Goal: Task Accomplishment & Management: Manage account settings

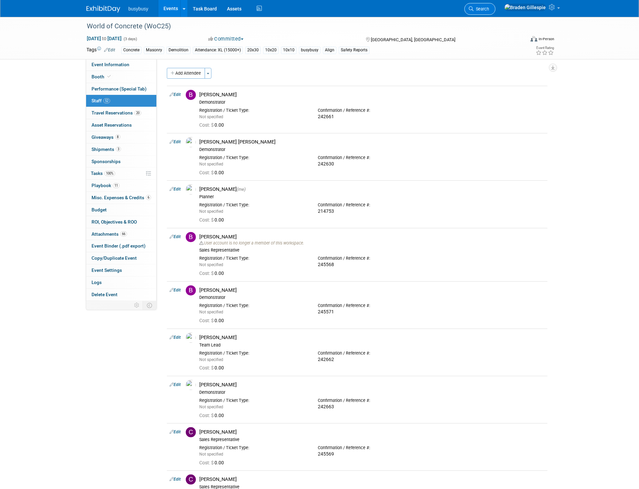
click at [489, 9] on span "Search" at bounding box center [481, 8] width 16 height 5
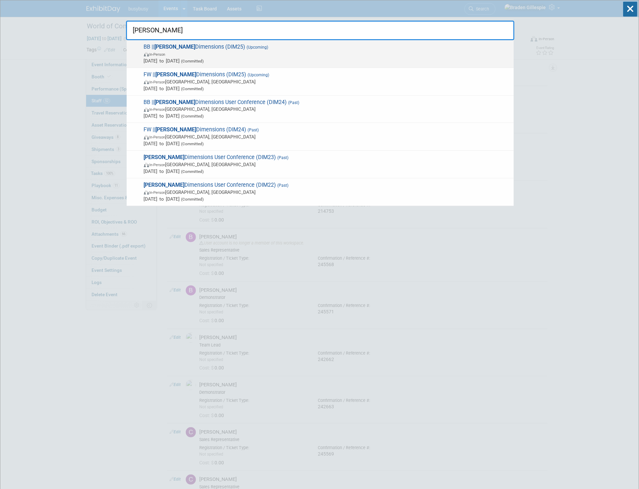
type input "[PERSON_NAME]"
click at [450, 55] on span "In-Person" at bounding box center [327, 54] width 366 height 7
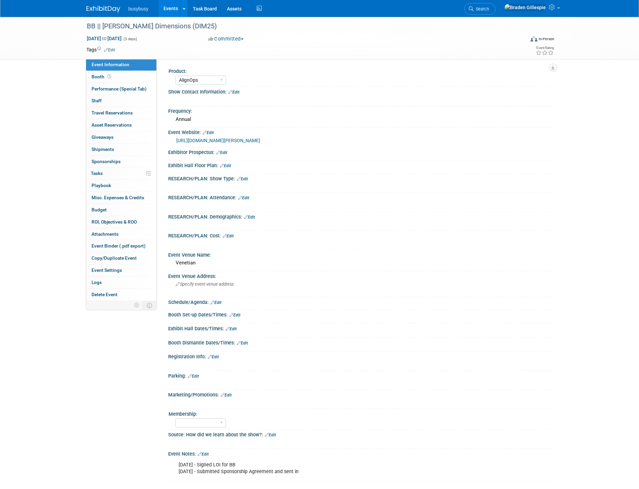
select select "AlignOps"
click at [130, 78] on link "Booth" at bounding box center [121, 77] width 70 height 12
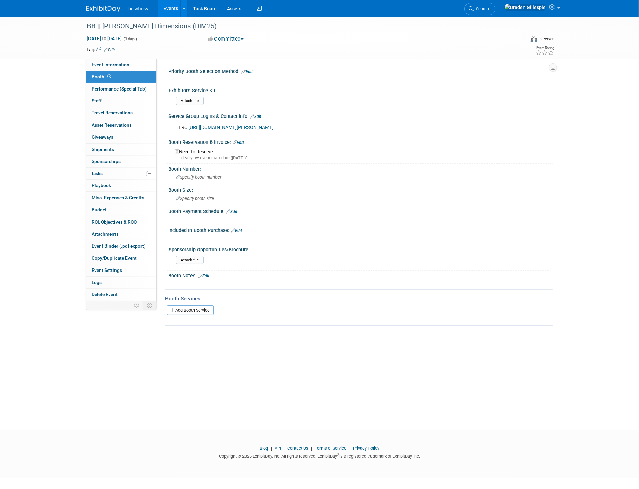
click at [258, 116] on link "Edit" at bounding box center [255, 116] width 11 height 5
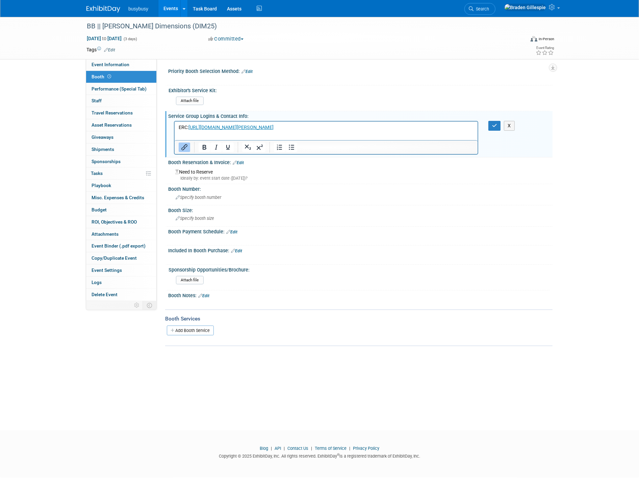
click at [401, 127] on p "ERC: https://reg.rainfocus.com/flow/trimble/td25/exhibitorresourcecenter25/page…" at bounding box center [325, 127] width 295 height 7
click at [413, 128] on p "ERC: https://reg.rainfocus.com/flow/trimble/td25/exhibitorresourcecenter25/page…" at bounding box center [325, 127] width 295 height 7
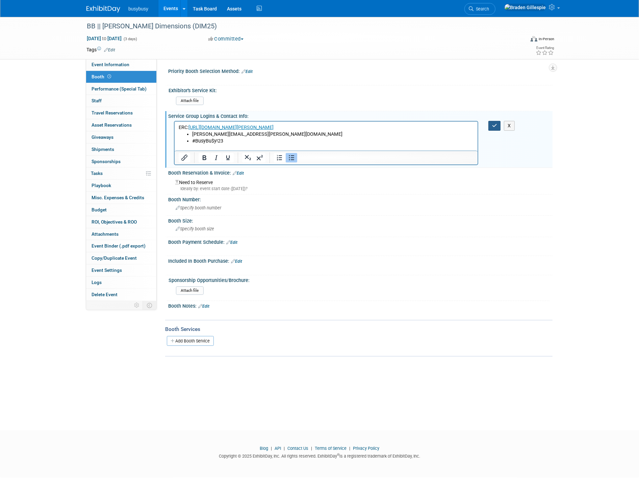
click at [493, 127] on icon "button" at bounding box center [494, 125] width 5 height 5
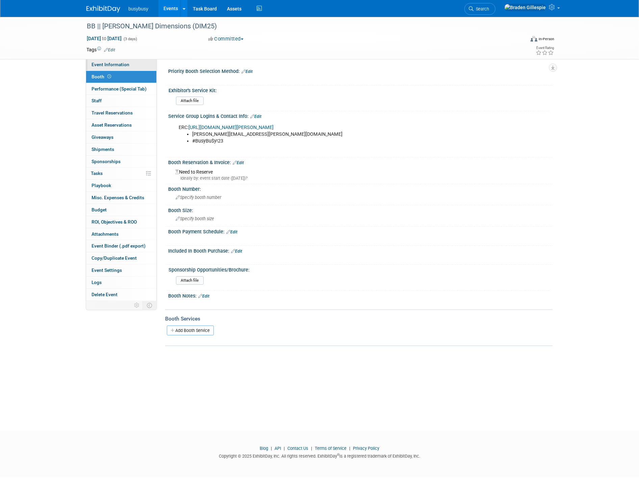
click at [132, 67] on link "Event Information" at bounding box center [121, 65] width 70 height 12
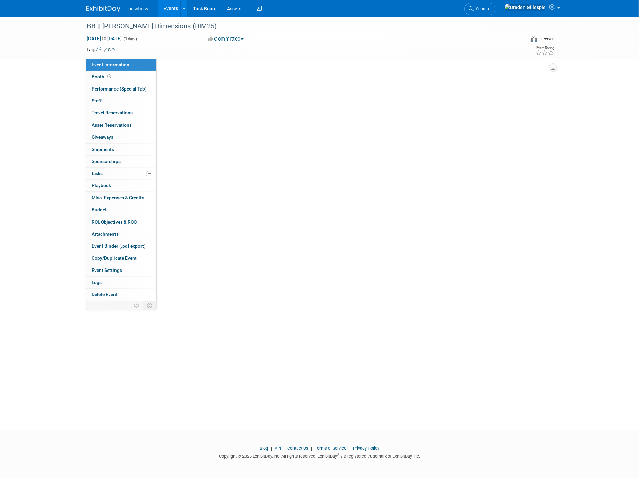
select select "AlignOps"
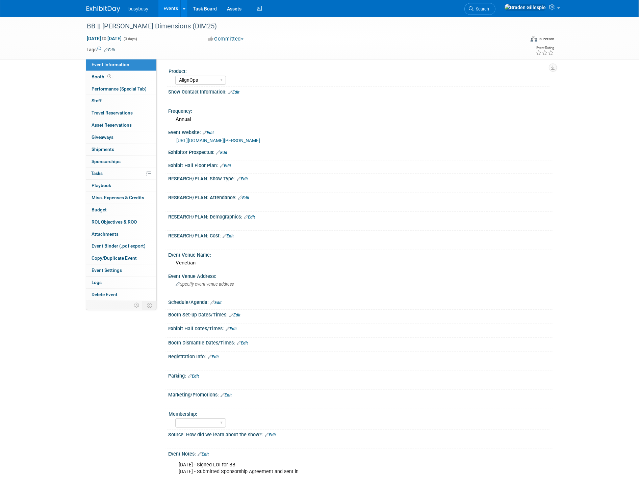
click at [229, 163] on link "Edit" at bounding box center [225, 165] width 11 height 5
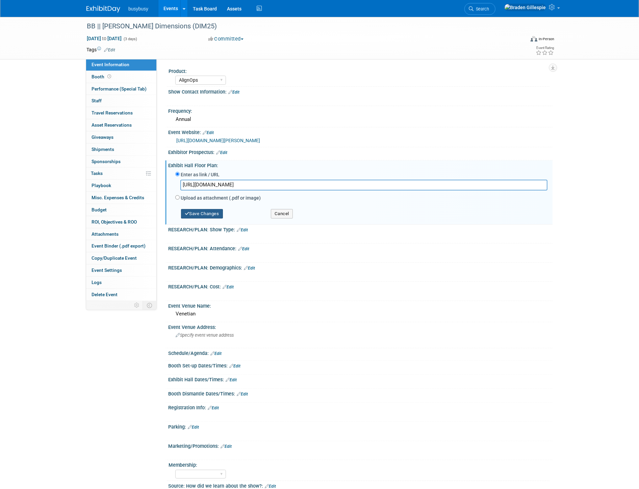
type input "https://homebase.map-dynamics.com/dimuc2025/floorplan"
click at [202, 211] on button "Save Changes" at bounding box center [202, 213] width 42 height 9
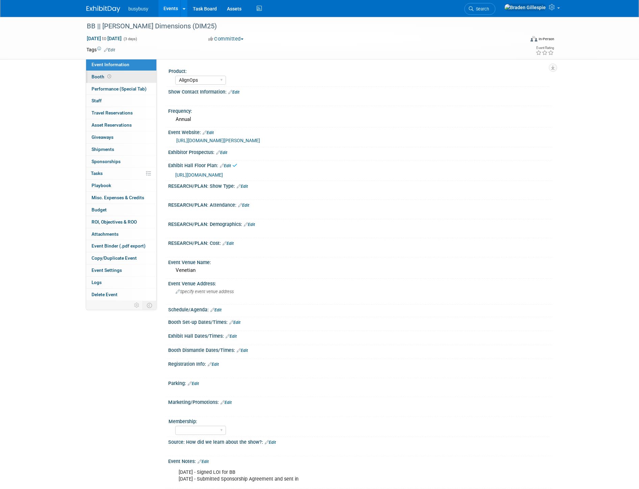
click at [130, 76] on link "Booth" at bounding box center [121, 77] width 70 height 12
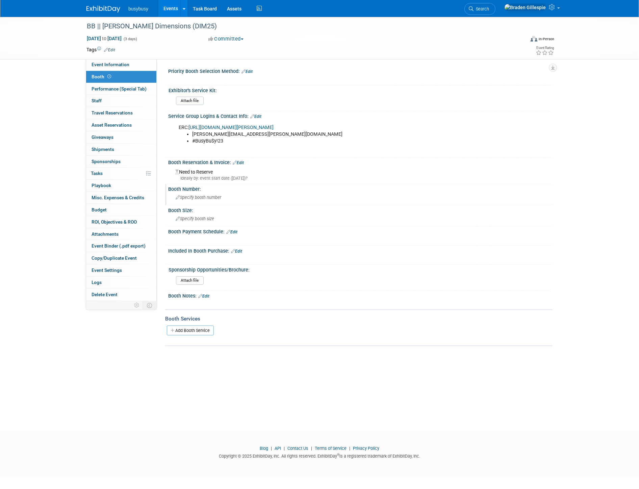
click at [216, 195] on span "Specify booth number" at bounding box center [199, 197] width 46 height 5
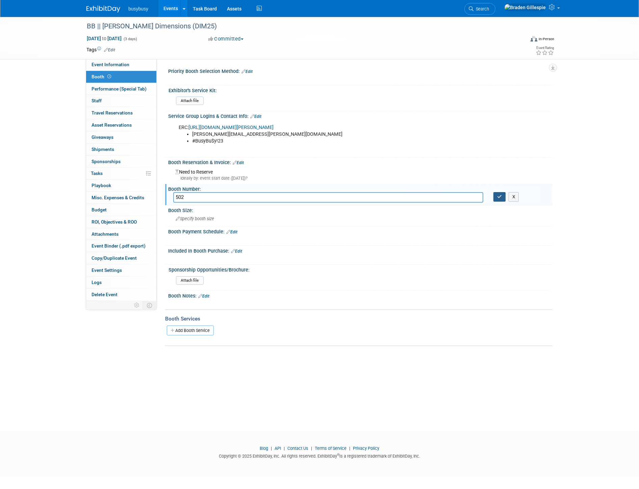
type input "502"
click at [500, 197] on icon "button" at bounding box center [499, 196] width 5 height 4
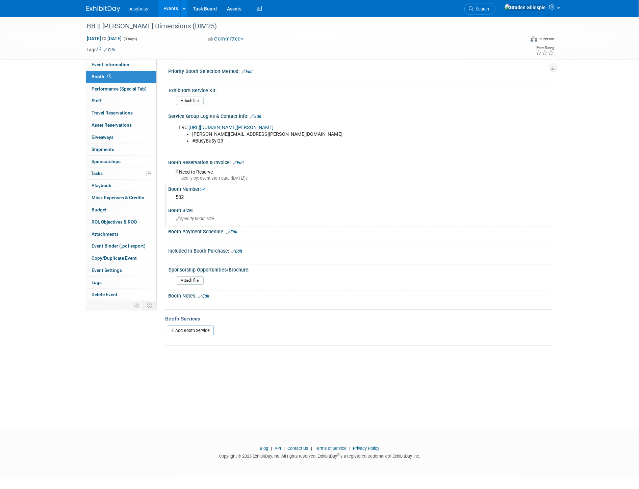
click at [384, 219] on div "Specify booth size" at bounding box center [360, 218] width 374 height 10
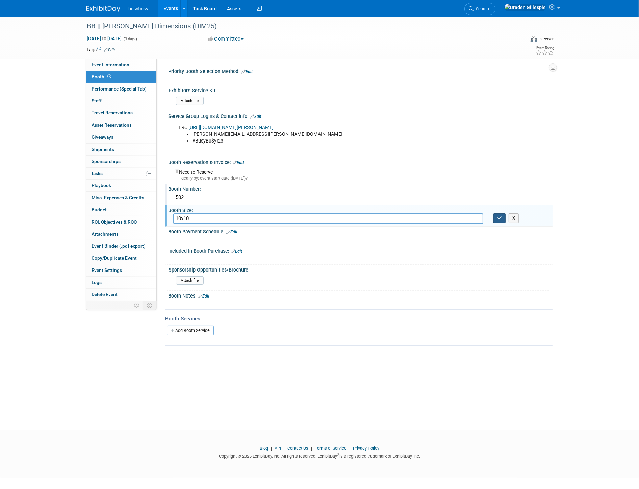
type input "10x10"
click at [496, 217] on button "button" at bounding box center [499, 217] width 12 height 9
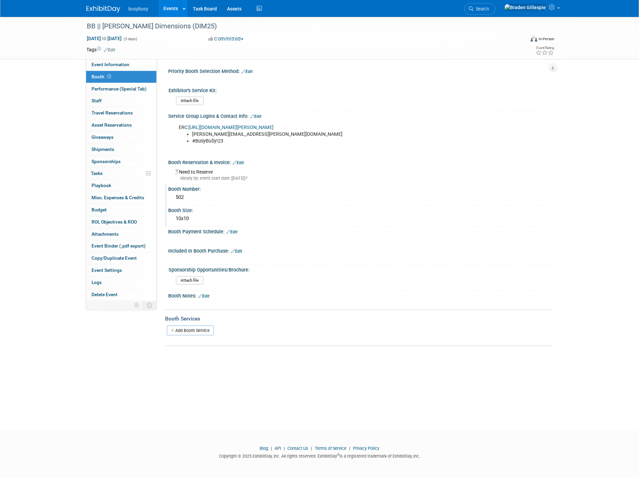
click at [104, 7] on img at bounding box center [103, 9] width 34 height 7
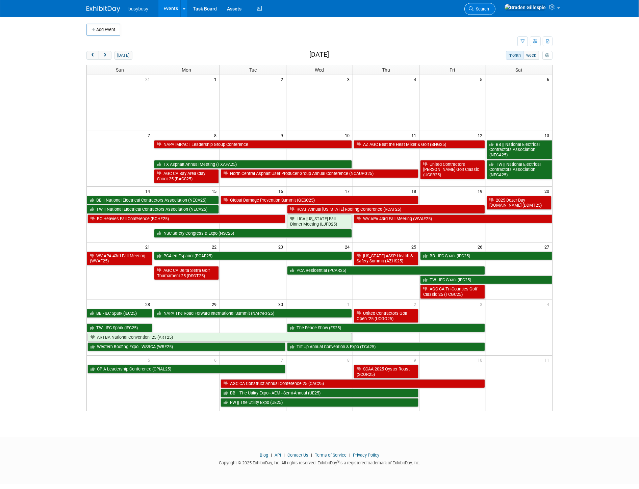
click at [495, 12] on link "Search" at bounding box center [479, 9] width 31 height 12
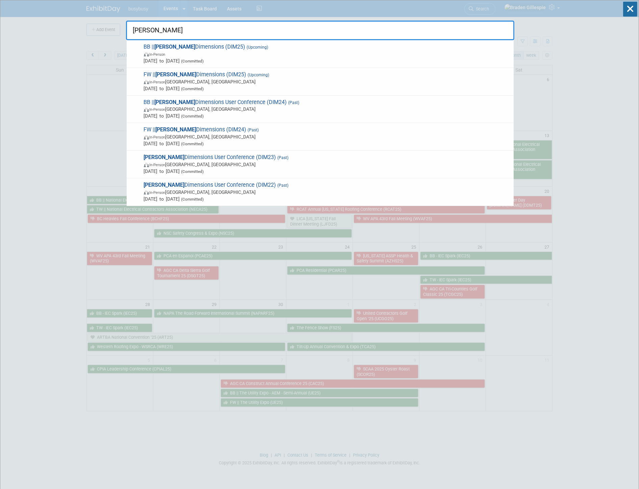
type input "trimble"
click at [410, 81] on span "In-Person Las Vegas, NV" at bounding box center [327, 81] width 366 height 7
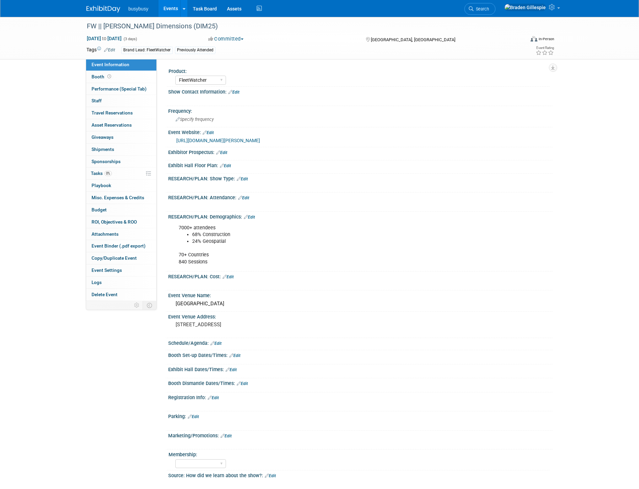
select select "FleetWatcher"
click at [133, 75] on link "Booth" at bounding box center [121, 77] width 70 height 12
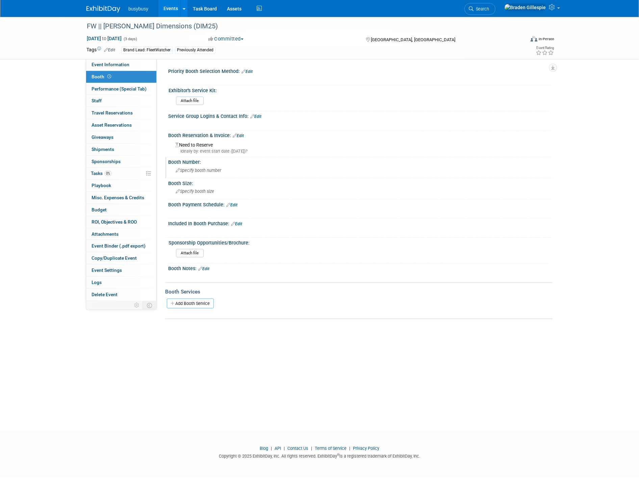
click at [210, 172] on div "Specify booth number" at bounding box center [360, 170] width 374 height 10
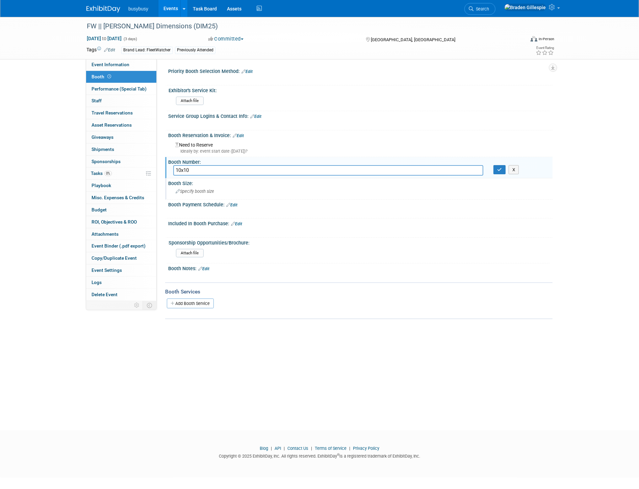
click at [196, 189] on span "Specify booth size" at bounding box center [195, 191] width 38 height 5
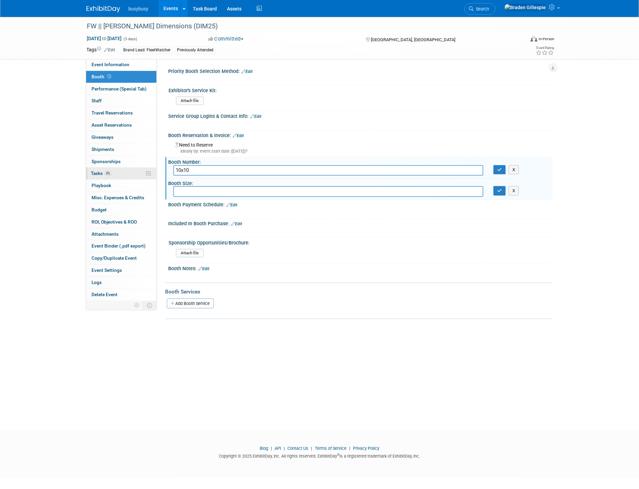
drag, startPoint x: 216, startPoint y: 171, endPoint x: 143, endPoint y: 173, distance: 73.3
click at [143, 173] on div "Event Information Event Info Booth Booth Performance (Special Tab) Performance …" at bounding box center [319, 168] width 476 height 302
type input "611"
click at [219, 192] on input "text" at bounding box center [328, 191] width 310 height 10
type input "10x10"
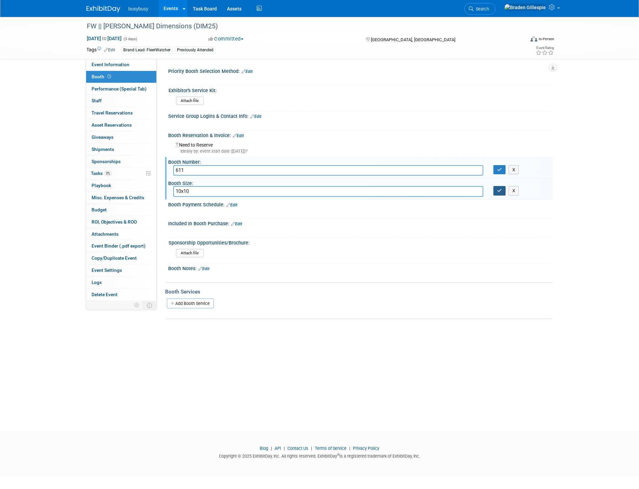
click at [503, 189] on button "button" at bounding box center [499, 190] width 12 height 9
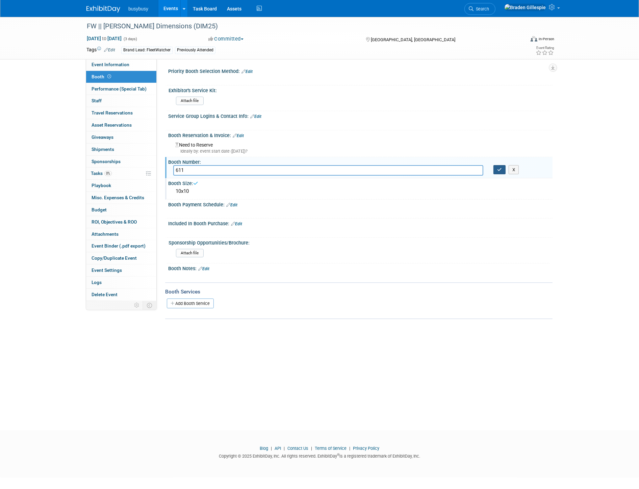
click at [501, 170] on icon "button" at bounding box center [499, 169] width 5 height 4
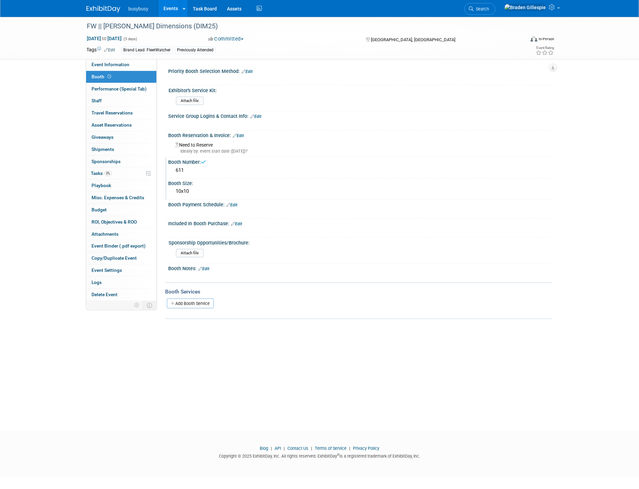
click at [240, 135] on link "Edit" at bounding box center [238, 135] width 11 height 5
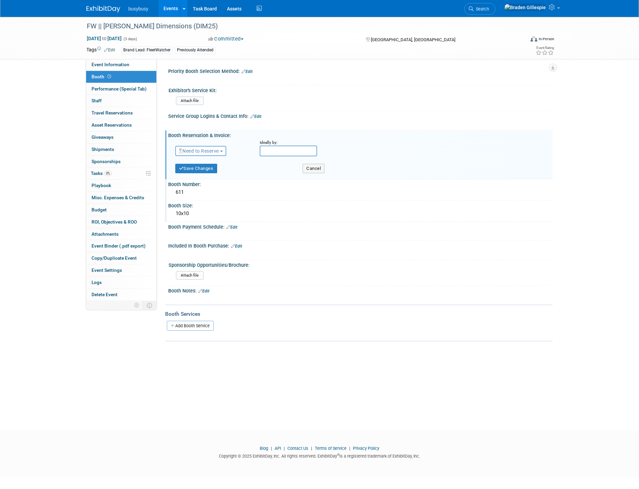
click at [212, 150] on span "Need to Reserve" at bounding box center [199, 150] width 40 height 5
click at [217, 167] on link "Reserved" at bounding box center [212, 171] width 72 height 9
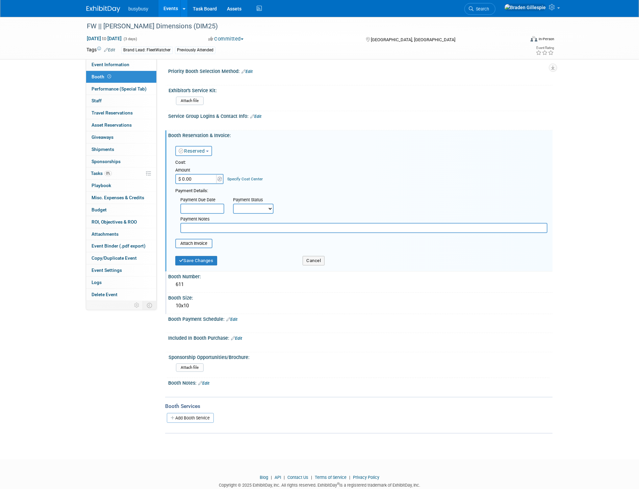
click at [207, 151] on span "button" at bounding box center [207, 151] width 3 height 1
click at [200, 163] on link "Need to Reserve" at bounding box center [212, 162] width 72 height 9
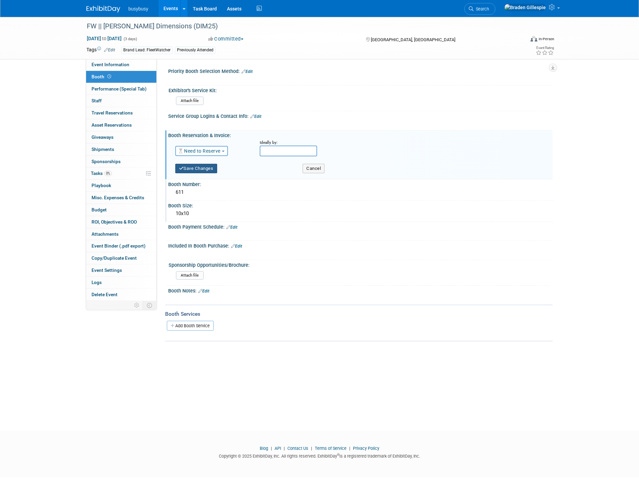
click at [210, 169] on button "Save Changes" at bounding box center [196, 168] width 42 height 9
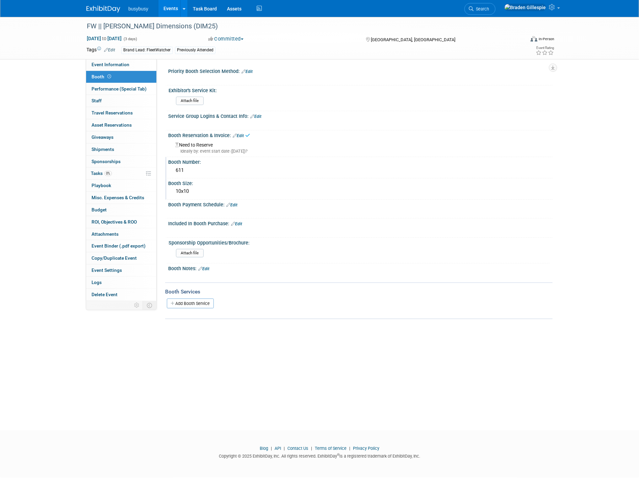
click at [110, 9] on img at bounding box center [103, 9] width 34 height 7
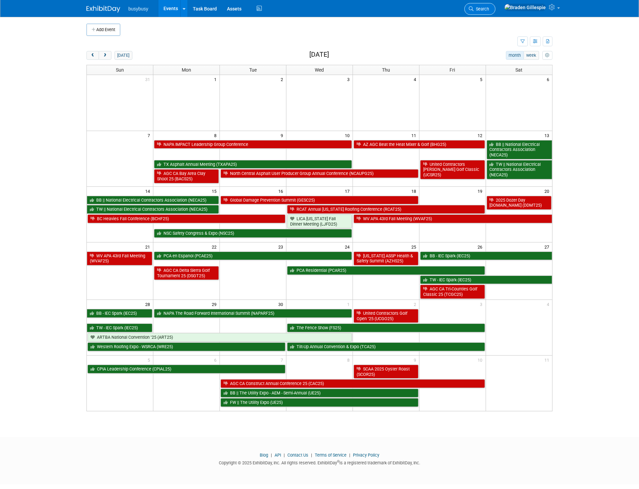
click at [473, 8] on icon at bounding box center [471, 8] width 5 height 5
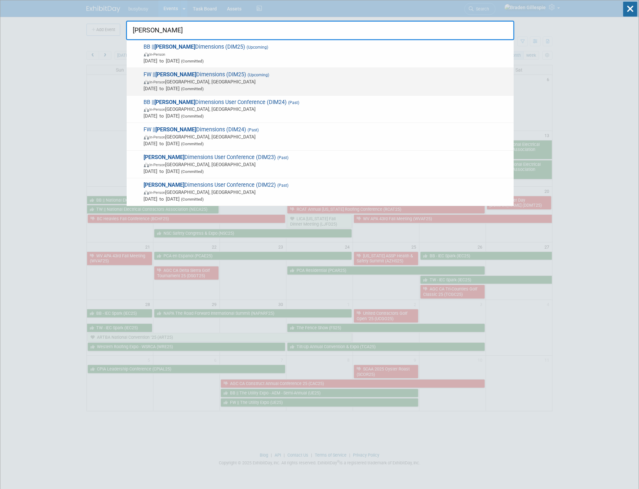
type input "[PERSON_NAME]"
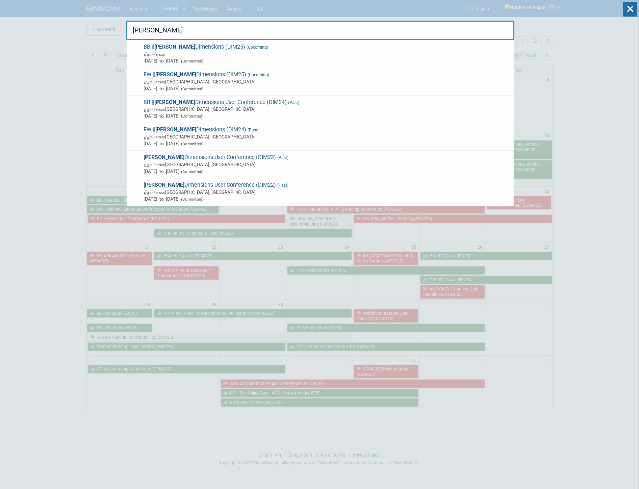
drag, startPoint x: 453, startPoint y: 78, endPoint x: 453, endPoint y: 75, distance: 3.4
click at [453, 75] on span "FW || [PERSON_NAME] Dimensions (DIM25) (Upcoming) In-Person [GEOGRAPHIC_DATA], …" at bounding box center [326, 81] width 368 height 21
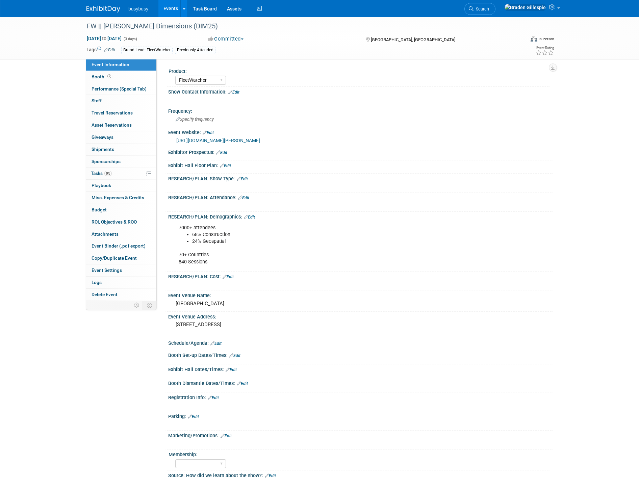
select select "FleetWatcher"
click at [227, 163] on link "Edit" at bounding box center [225, 165] width 11 height 5
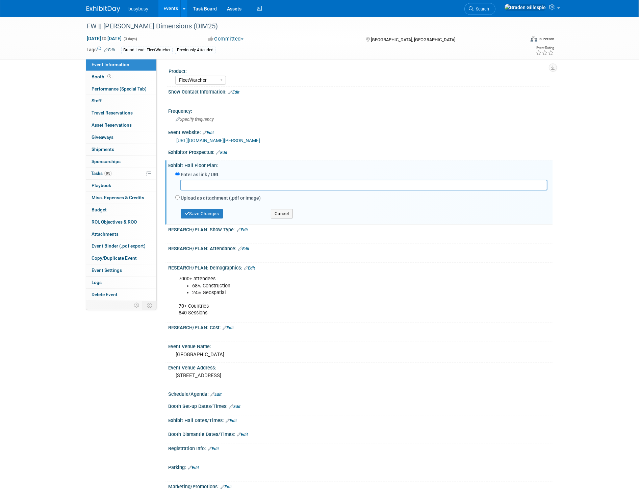
click at [219, 184] on input "text" at bounding box center [363, 185] width 367 height 10
type input "https://homebase.map-dynamics.com/dimuc2025/floorplan"
drag, startPoint x: 218, startPoint y: 213, endPoint x: 213, endPoint y: 209, distance: 5.8
click at [214, 210] on button "Save Changes" at bounding box center [202, 213] width 42 height 9
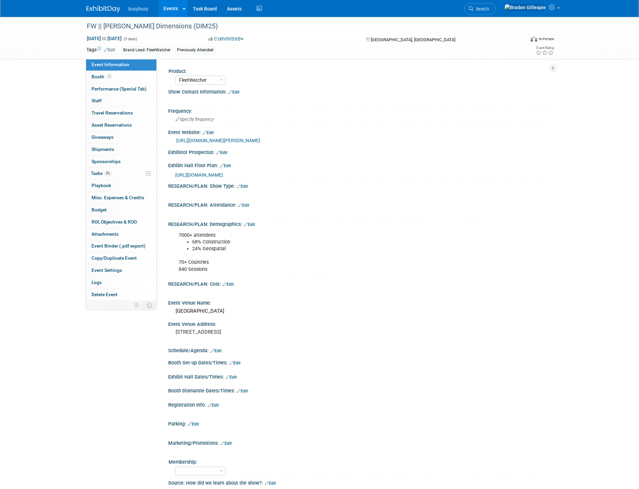
click at [489, 7] on span "Search" at bounding box center [481, 8] width 16 height 5
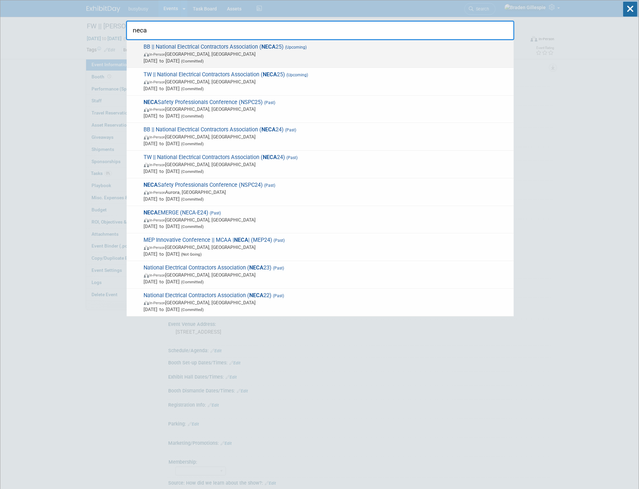
type input "neca"
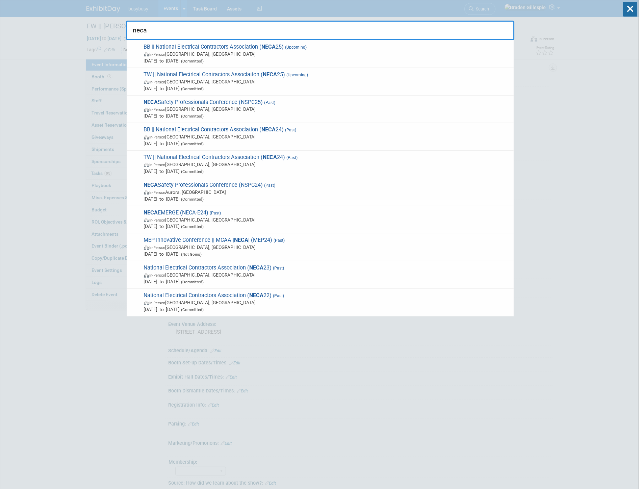
click at [403, 51] on span "In-Person [GEOGRAPHIC_DATA], [GEOGRAPHIC_DATA]" at bounding box center [327, 54] width 366 height 7
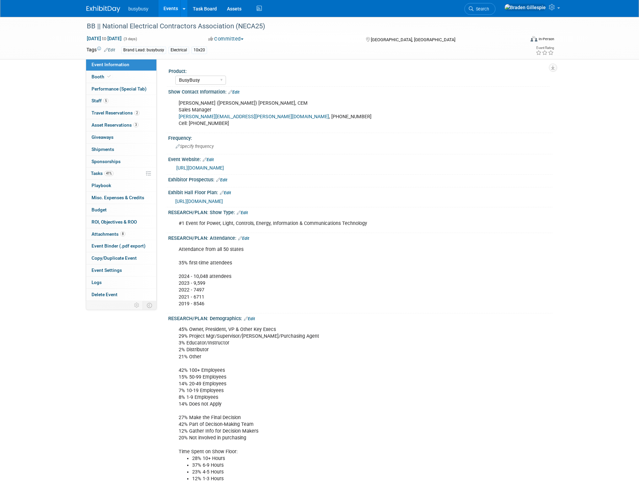
select select "BusyBusy"
click at [137, 115] on span "2" at bounding box center [136, 112] width 5 height 5
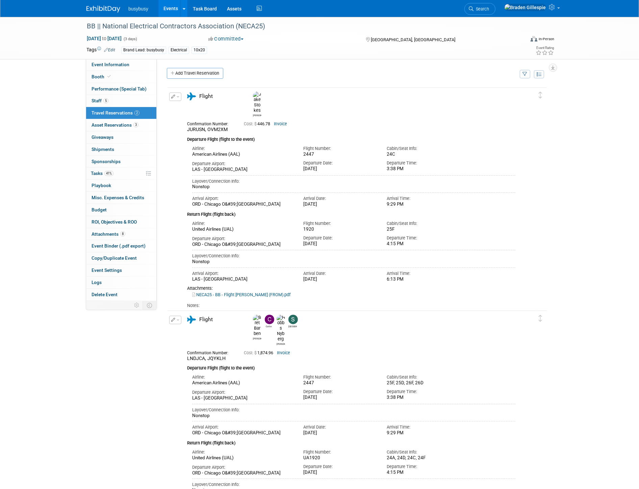
click at [489, 11] on span "Search" at bounding box center [481, 8] width 16 height 5
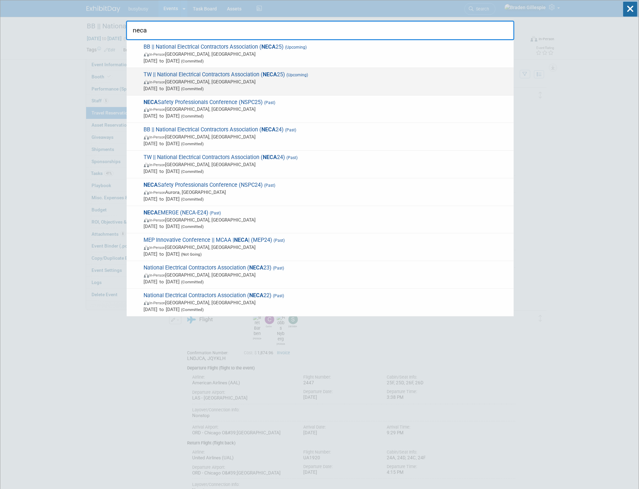
type input "neca"
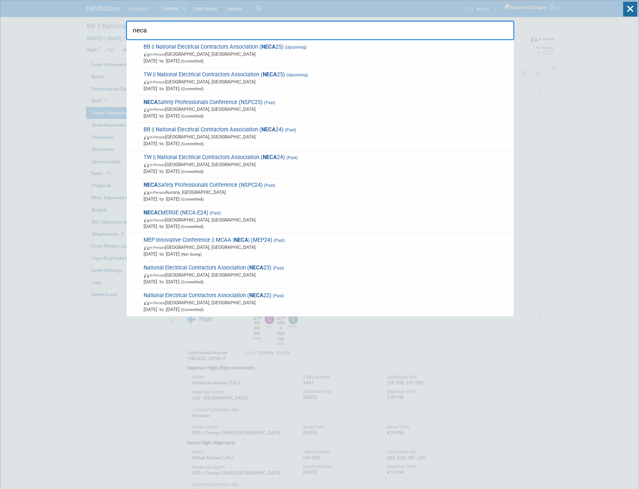
click at [372, 78] on span "In-Person [GEOGRAPHIC_DATA], [GEOGRAPHIC_DATA]" at bounding box center [327, 81] width 366 height 7
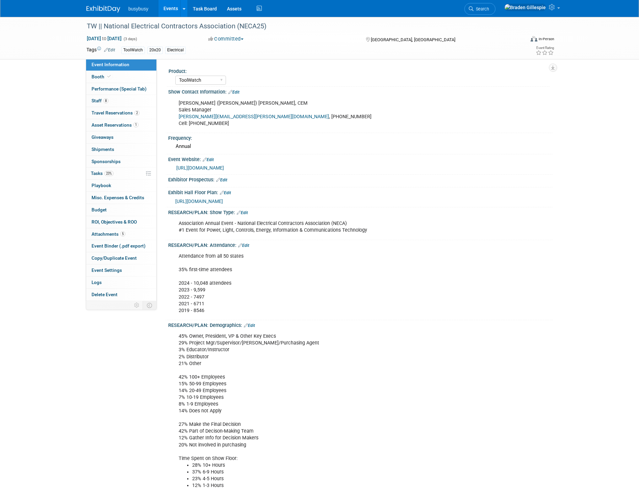
select select "ToolWatch"
click at [124, 105] on link "8 Staff 8" at bounding box center [121, 101] width 70 height 12
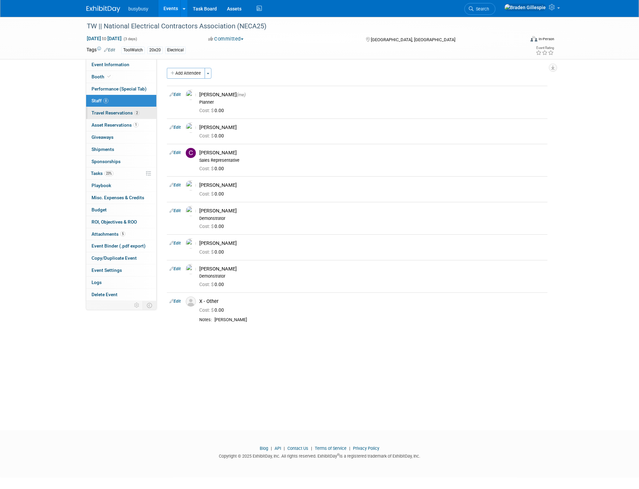
click at [127, 112] on span "Travel Reservations 2" at bounding box center [116, 112] width 48 height 5
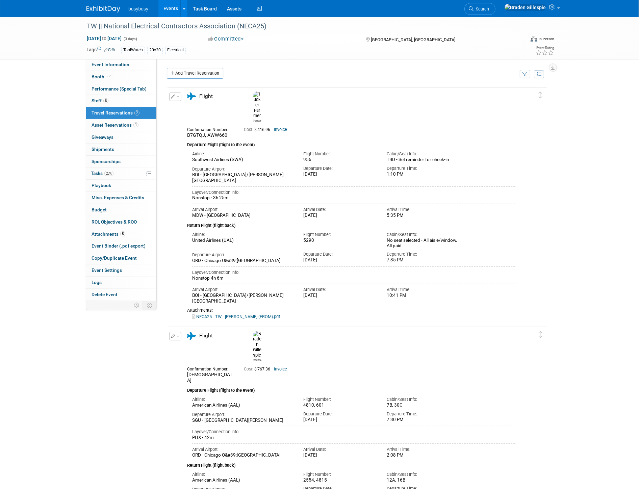
click at [109, 9] on img at bounding box center [103, 9] width 34 height 7
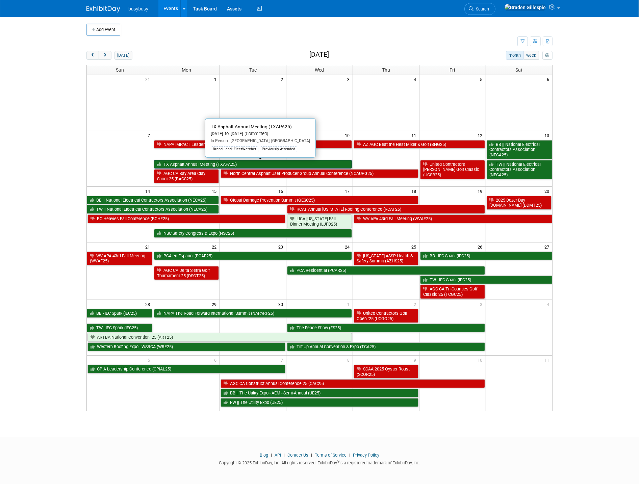
click at [255, 166] on link "TX Asphalt Annual Meeting (TXAPA25)" at bounding box center [253, 164] width 198 height 9
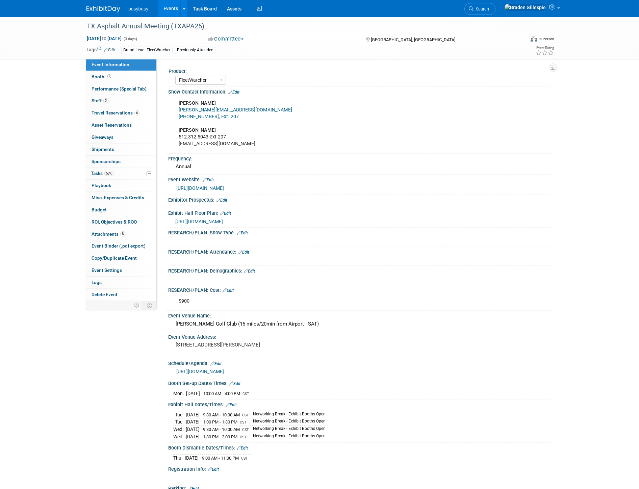
select select "FleetWatcher"
select select "Member"
click at [121, 113] on span "Travel Reservations 6" at bounding box center [116, 112] width 48 height 5
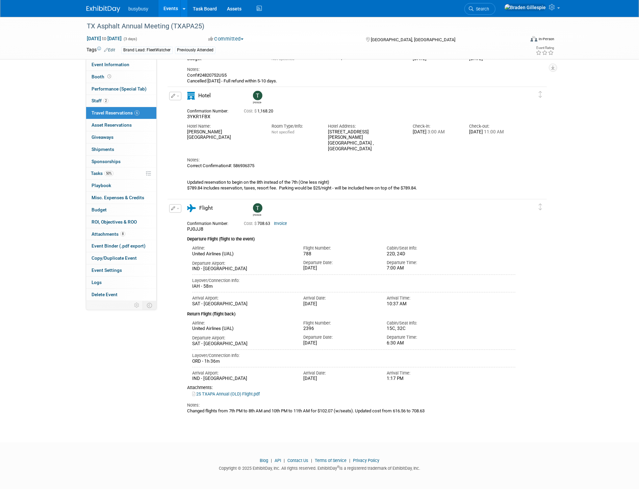
scroll to position [452, 0]
click at [95, 5] on link at bounding box center [107, 5] width 42 height 5
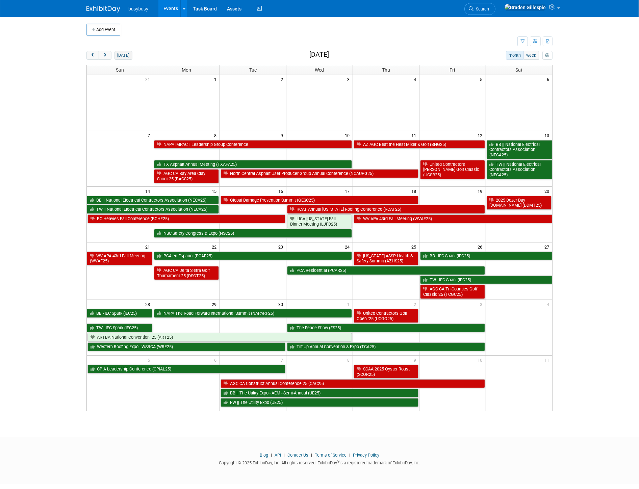
click at [127, 57] on button "[DATE]" at bounding box center [123, 55] width 18 height 9
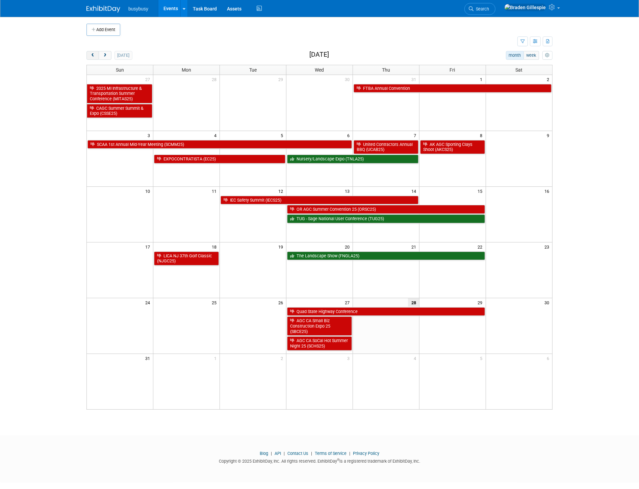
click at [97, 53] on button "prev" at bounding box center [92, 55] width 12 height 9
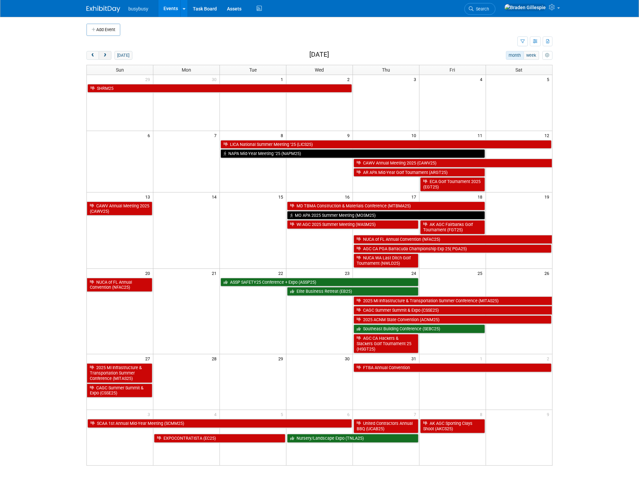
click at [105, 56] on span "next" at bounding box center [104, 55] width 5 height 4
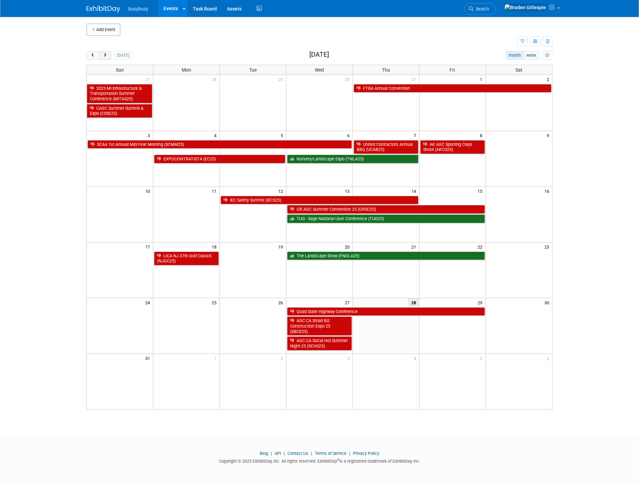
click at [105, 58] on span "next" at bounding box center [104, 55] width 5 height 4
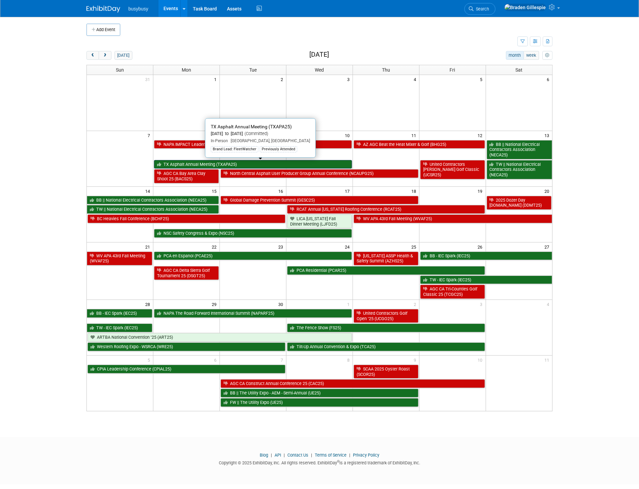
click at [252, 163] on link "TX Asphalt Annual Meeting (TXAPA25)" at bounding box center [253, 164] width 198 height 9
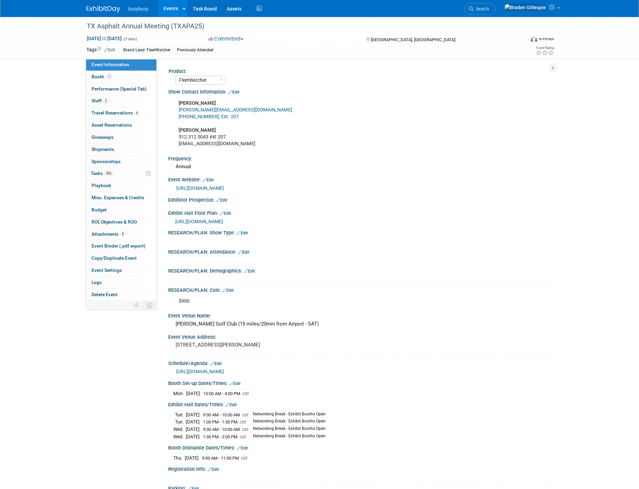
select select "FleetWatcher"
select select "Member"
click at [118, 99] on link "2 Staff 2" at bounding box center [121, 101] width 70 height 12
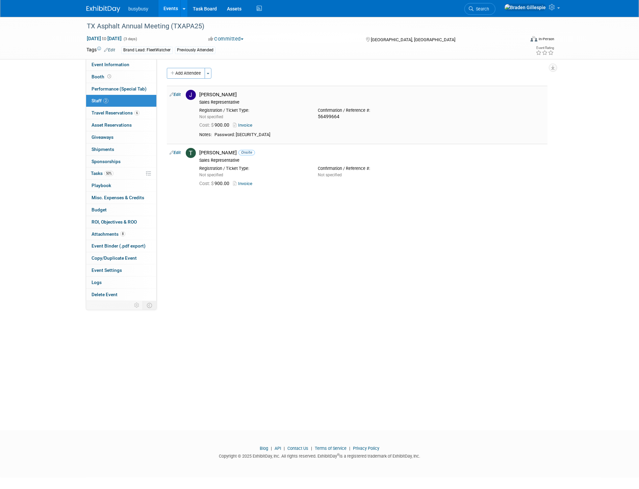
click at [249, 124] on link "Invoice" at bounding box center [244, 125] width 22 height 5
click at [129, 118] on link "6 Travel Reservations 6" at bounding box center [121, 113] width 70 height 12
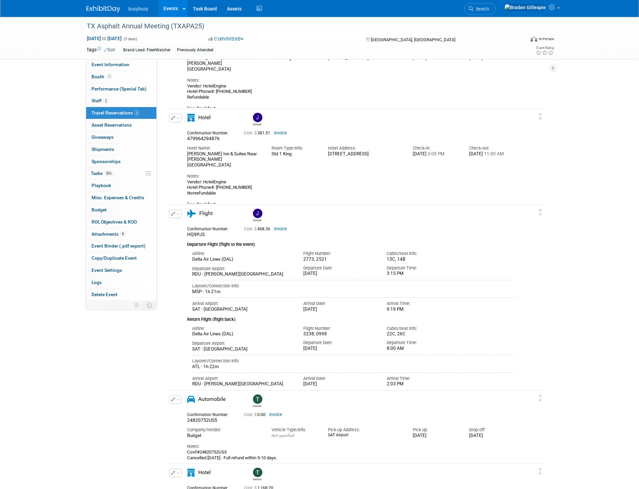
scroll to position [75, 0]
click at [82, 9] on div "busybusy Events Add Event Bulk Upload Events Shareable Event Boards Recently Vi…" at bounding box center [319, 8] width 476 height 17
click at [109, 10] on img at bounding box center [103, 9] width 34 height 7
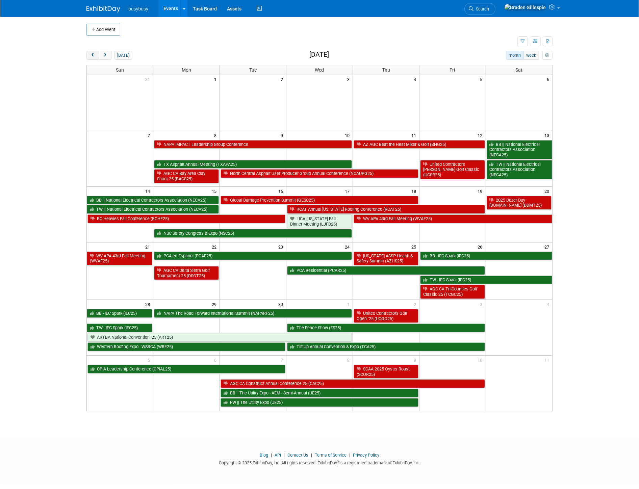
click at [92, 55] on span "prev" at bounding box center [92, 55] width 5 height 4
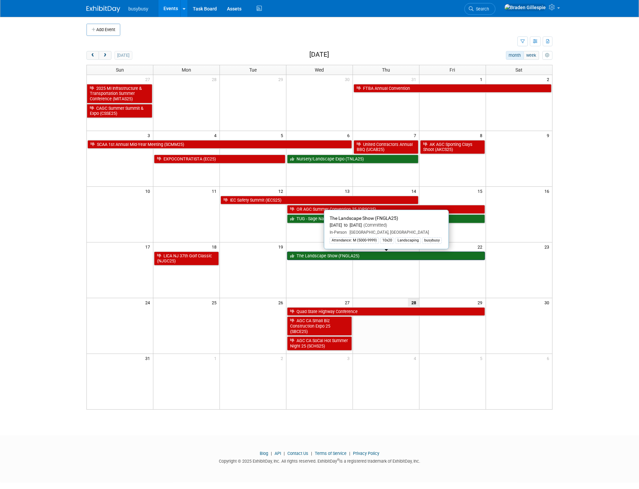
click at [342, 255] on link "The Landscape Show (FNGLA25)" at bounding box center [386, 256] width 198 height 9
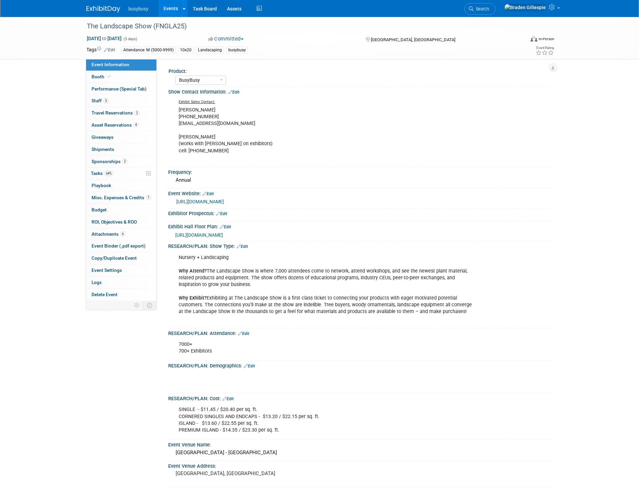
select select "BusyBusy"
click at [126, 115] on span "Travel Reservations 2" at bounding box center [116, 112] width 48 height 5
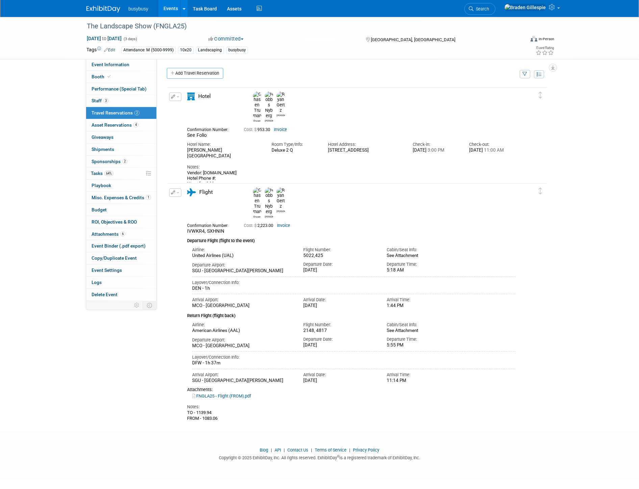
click at [284, 223] on link "Invoice" at bounding box center [283, 225] width 13 height 5
click at [107, 10] on img at bounding box center [103, 9] width 34 height 7
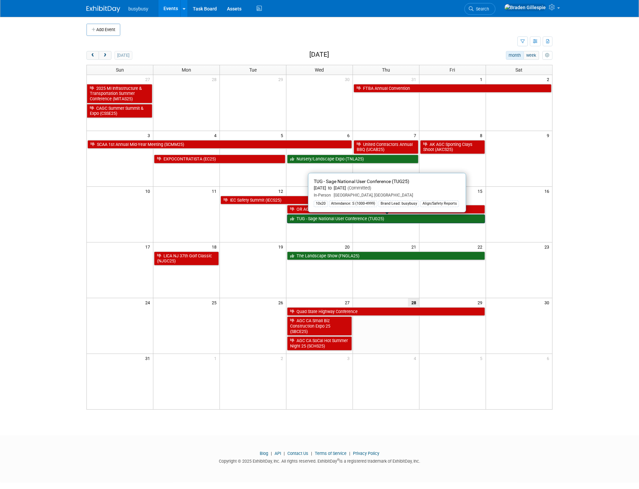
click at [319, 220] on link "TUG - Sage National User Conference (TUG25)" at bounding box center [386, 218] width 198 height 9
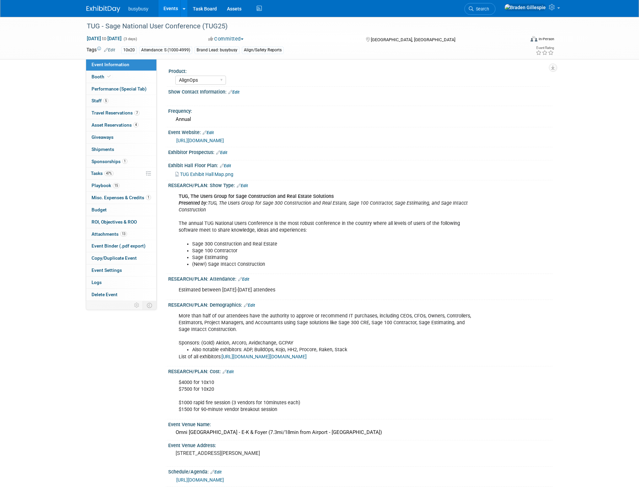
select select "AlignOps"
click at [134, 113] on span "7" at bounding box center [136, 112] width 5 height 5
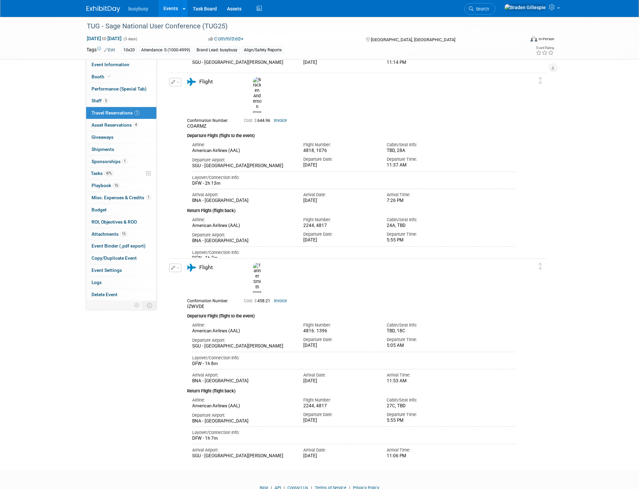
scroll to position [814, 0]
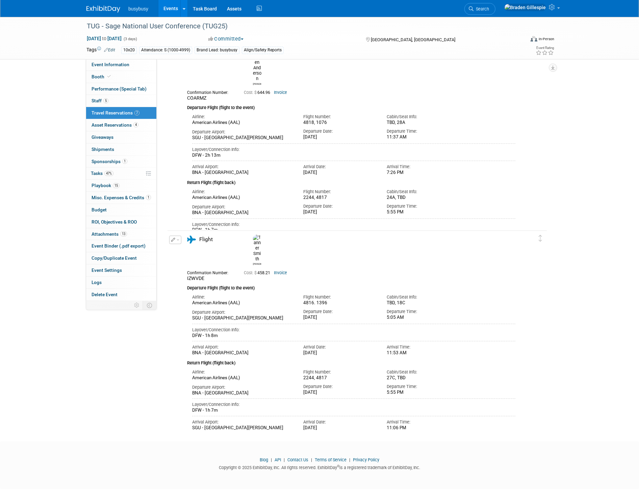
click at [286, 90] on link "Invoice" at bounding box center [280, 92] width 13 height 5
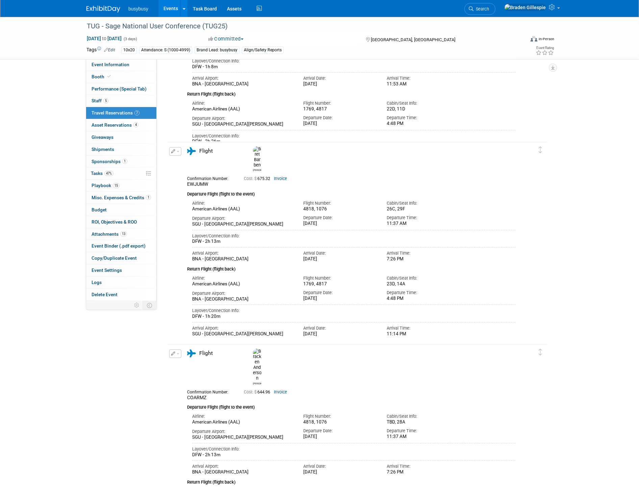
scroll to position [514, 0]
click at [278, 177] on link "Invoice" at bounding box center [280, 179] width 13 height 5
drag, startPoint x: 579, startPoint y: 178, endPoint x: 574, endPoint y: 170, distance: 9.6
click at [574, 170] on div "TUG - Sage National User Conference (TUG25) Aug 13, 2025 to Aug 15, 2025 (3 day…" at bounding box center [319, 116] width 639 height 1226
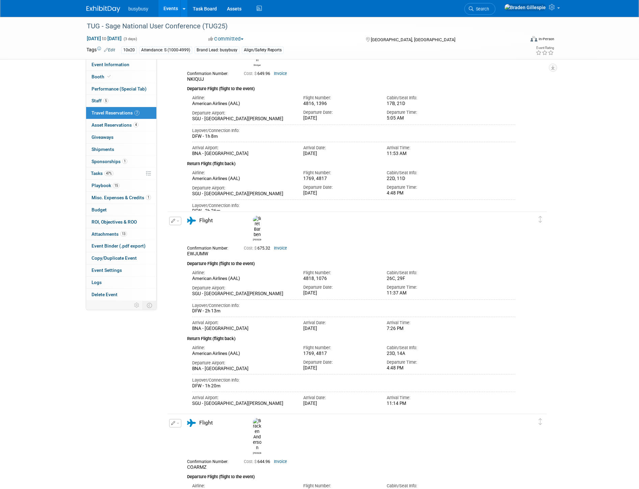
scroll to position [506, 0]
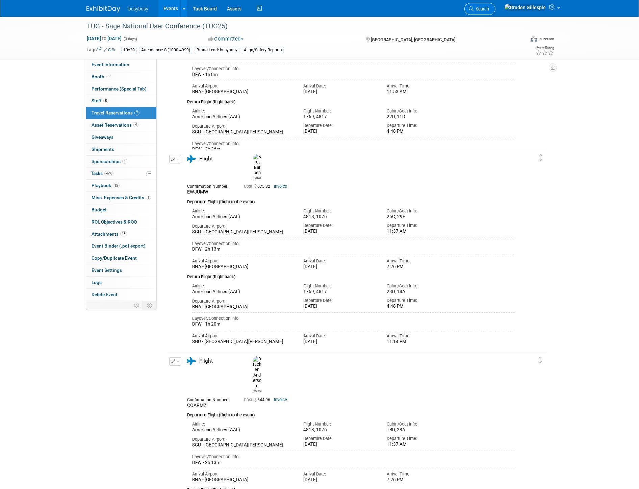
click at [495, 12] on link "Search" at bounding box center [479, 9] width 31 height 12
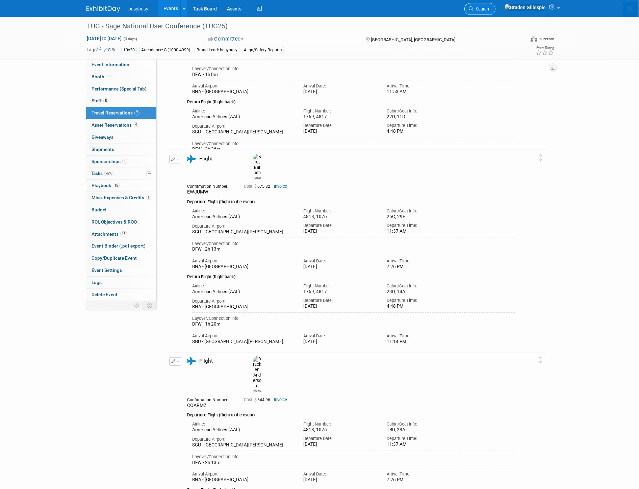
scroll to position [0, 0]
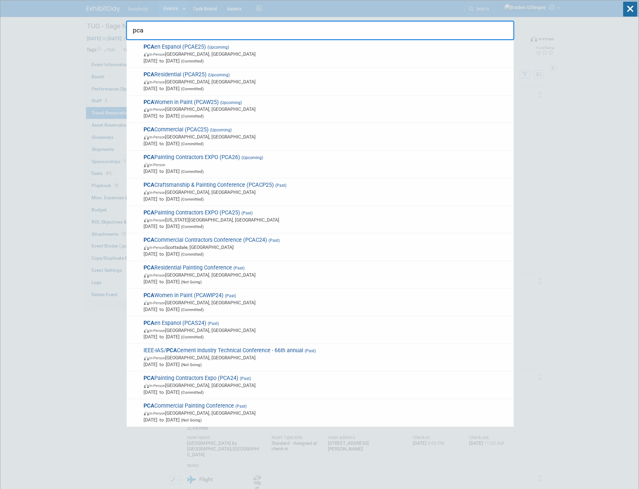
type input "pca"
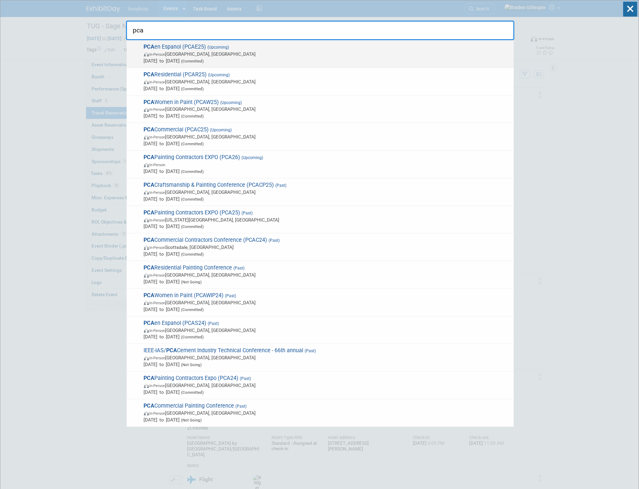
click at [319, 62] on span "Sep 22, 2025 to Sep 24, 2025 (Committed)" at bounding box center [327, 60] width 366 height 7
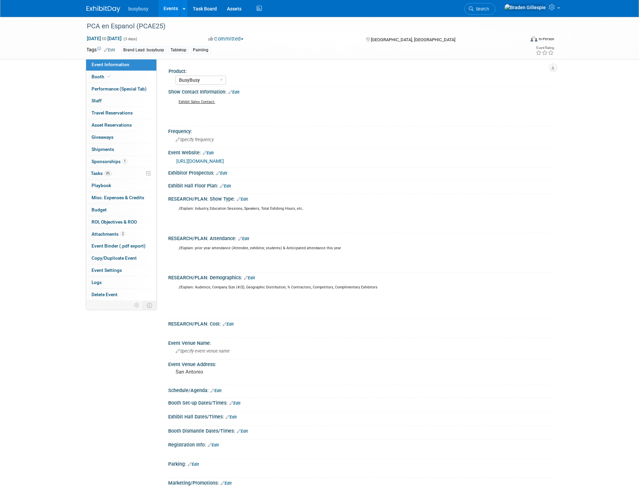
select select "BusyBusy"
click at [129, 165] on link "1 Sponsorships 1" at bounding box center [121, 162] width 70 height 12
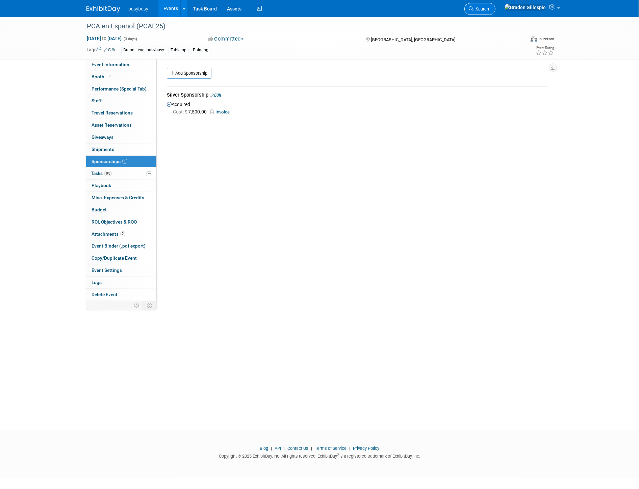
click at [495, 14] on link "Search" at bounding box center [479, 9] width 31 height 12
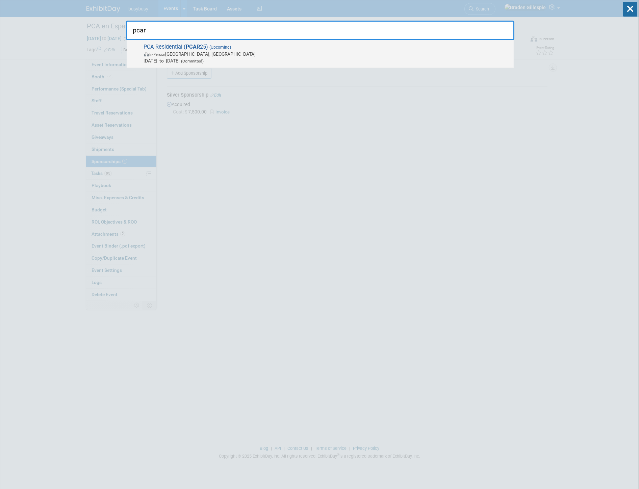
type input "pcar"
click at [394, 44] on span "PCA Residential ( PCAR 25) (Upcoming) In-Person San Antonio, TX Sep 24, 2025 to…" at bounding box center [326, 54] width 368 height 21
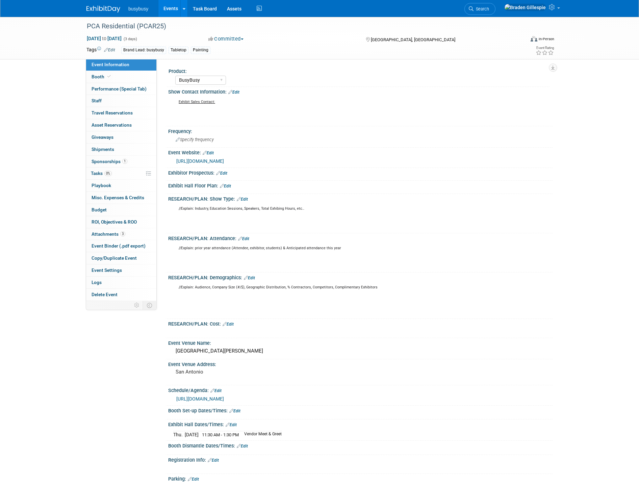
select select "BusyBusy"
click at [114, 161] on span "Sponsorships 1" at bounding box center [110, 161] width 36 height 5
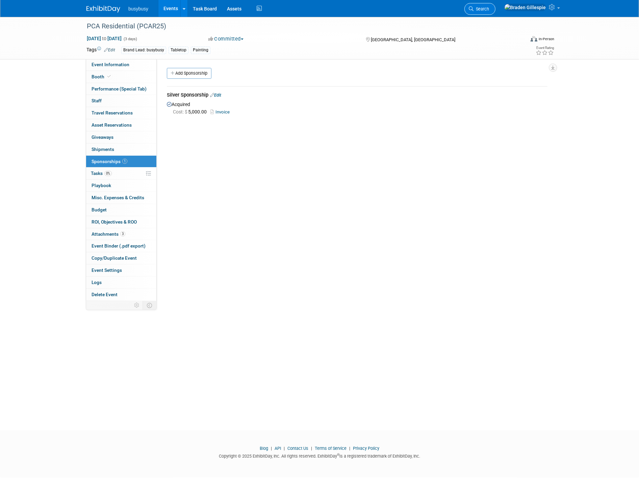
click at [489, 9] on span "Search" at bounding box center [481, 8] width 16 height 5
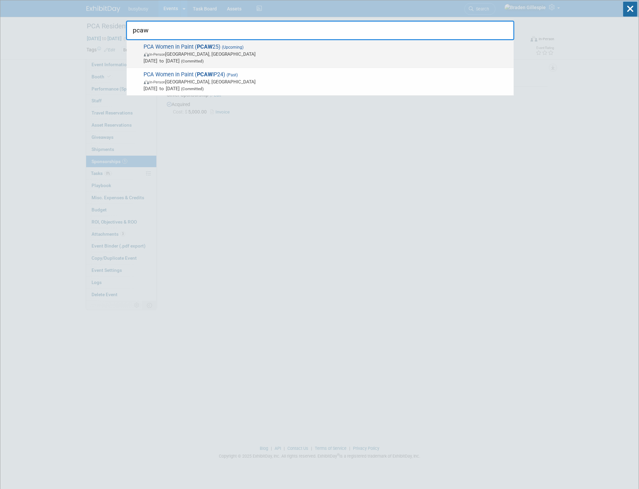
type input "pcaw"
click at [369, 51] on span "In-Person Nashville, TN" at bounding box center [327, 54] width 366 height 7
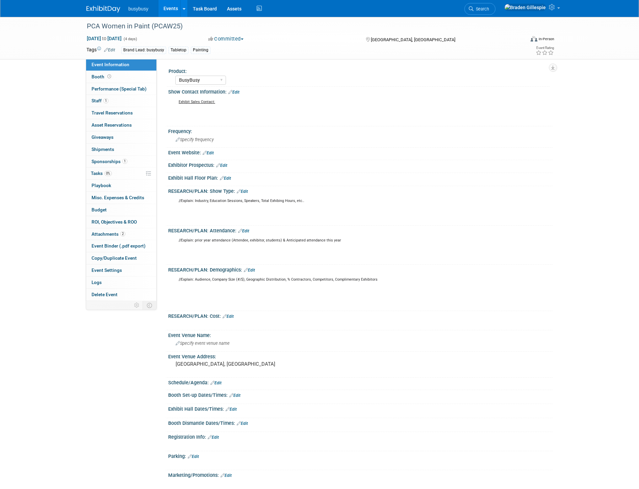
select select "BusyBusy"
click at [123, 159] on link "1 Sponsorships 1" at bounding box center [121, 162] width 70 height 12
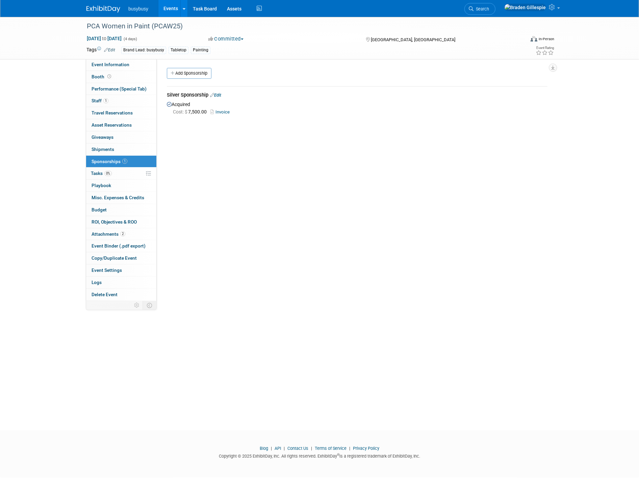
click at [495, 6] on link "Search" at bounding box center [479, 9] width 31 height 12
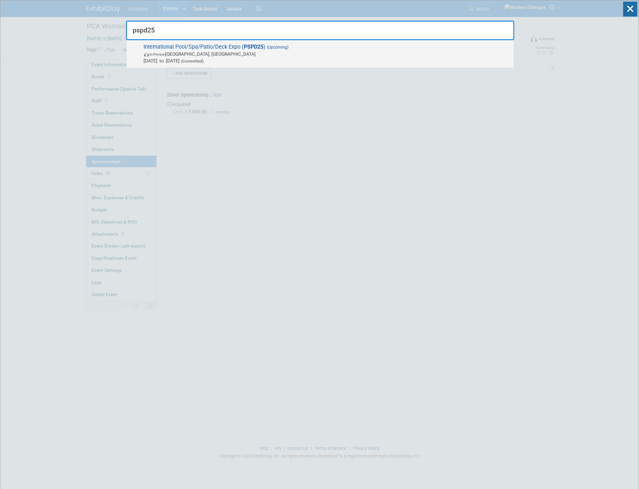
type input "pspd25"
click at [467, 49] on span "International Pool/Spa/Patio/Deck Expo ( PSPD25 ) (Upcoming) In-Person Las Vega…" at bounding box center [326, 54] width 368 height 21
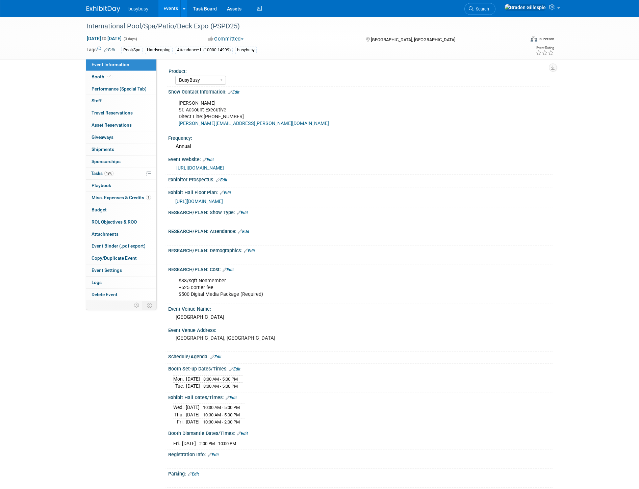
select select "BusyBusy"
click at [129, 76] on link "Booth" at bounding box center [121, 77] width 70 height 12
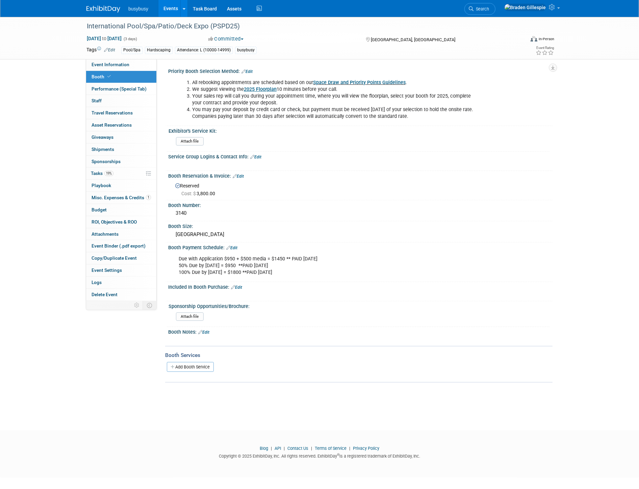
click at [102, 9] on img at bounding box center [103, 9] width 34 height 7
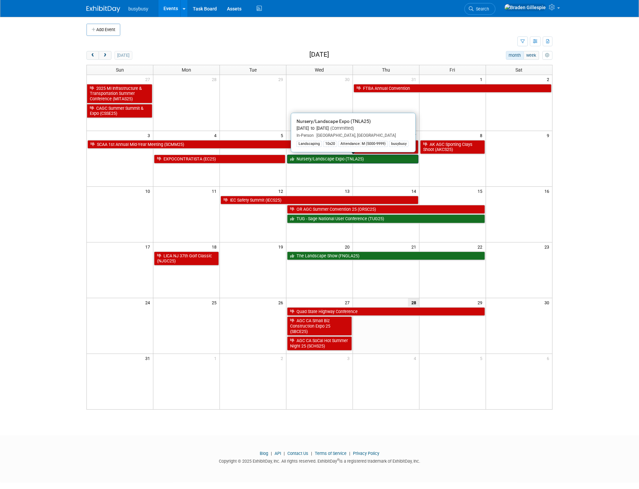
click at [309, 161] on link "Nursery/Landscape Expo (TNLA25)" at bounding box center [352, 159] width 131 height 9
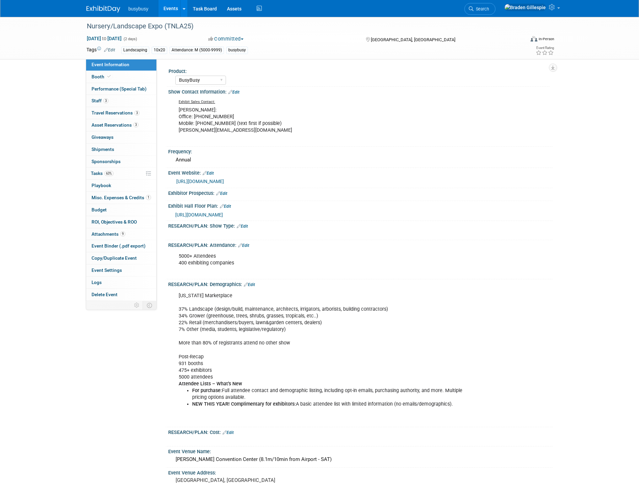
select select "BusyBusy"
click at [130, 77] on link "Booth" at bounding box center [121, 77] width 70 height 12
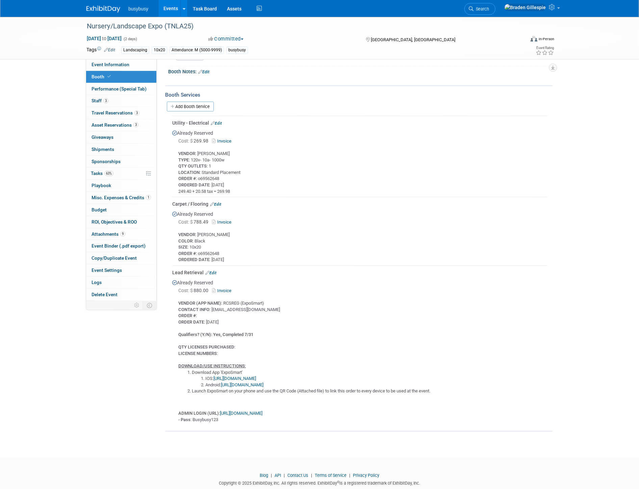
scroll to position [386, 0]
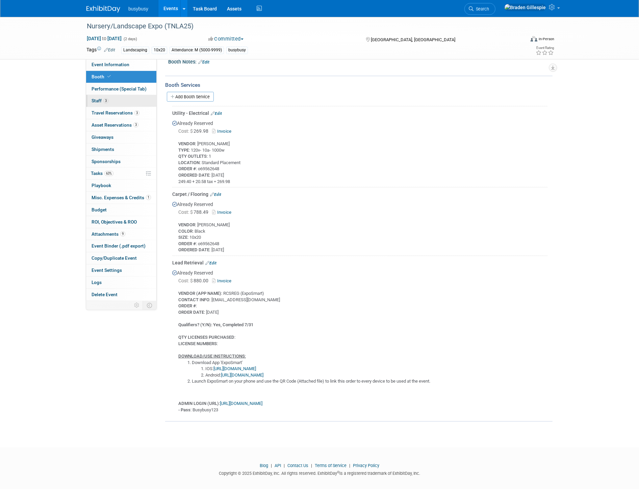
click at [123, 100] on link "3 Staff 3" at bounding box center [121, 101] width 70 height 12
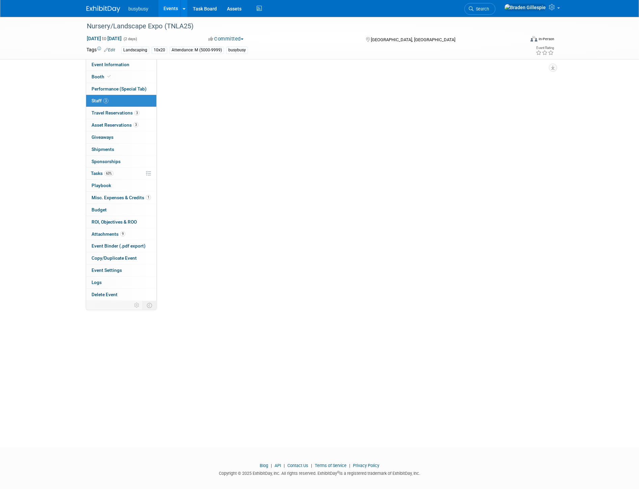
scroll to position [0, 0]
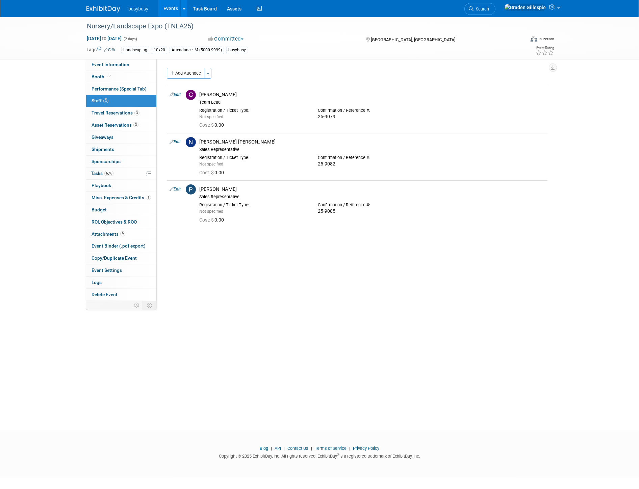
click at [106, 10] on img at bounding box center [103, 9] width 34 height 7
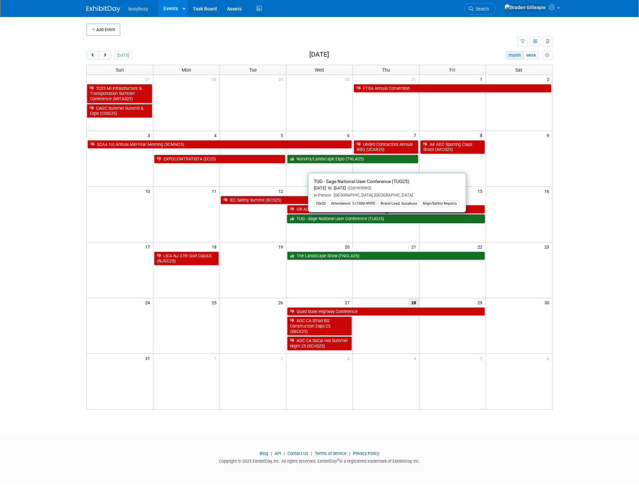
click at [319, 221] on link "TUG - Sage National User Conference (TUG25)" at bounding box center [386, 218] width 198 height 9
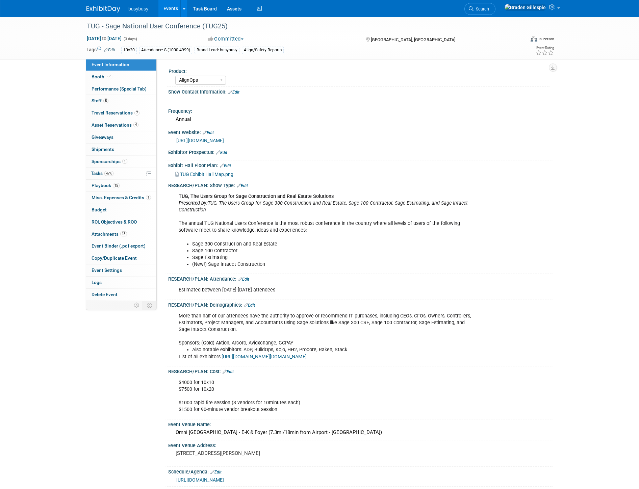
select select "AlignOps"
click at [110, 78] on span "Booth" at bounding box center [102, 76] width 21 height 5
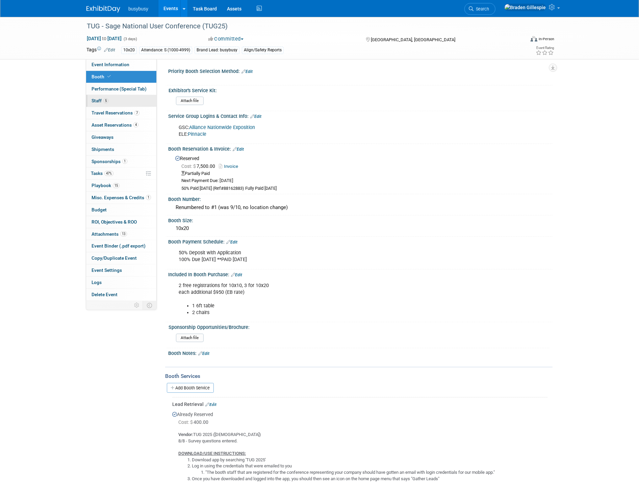
click at [110, 101] on link "5 Staff 5" at bounding box center [121, 101] width 70 height 12
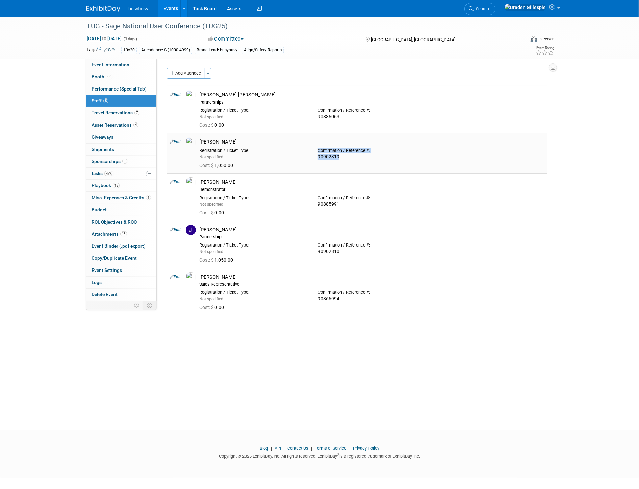
drag, startPoint x: 338, startPoint y: 158, endPoint x: 304, endPoint y: 159, distance: 33.8
click at [304, 159] on div "Registration / Ticket Type: Not specified Confirmation / Reference #: 90902319" at bounding box center [372, 152] width 356 height 15
click at [345, 157] on div "90902319" at bounding box center [372, 157] width 108 height 6
drag, startPoint x: 345, startPoint y: 157, endPoint x: 312, endPoint y: 159, distance: 32.8
click at [313, 159] on div "Confirmation / Reference #: 90902319" at bounding box center [372, 152] width 119 height 15
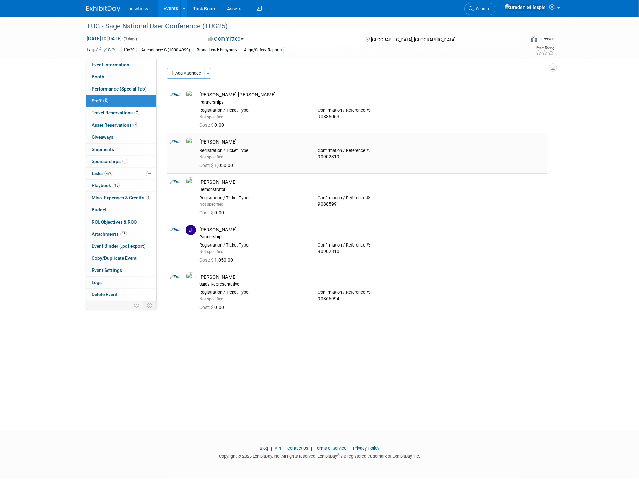
copy div "90902319"
drag, startPoint x: 338, startPoint y: 252, endPoint x: 314, endPoint y: 252, distance: 24.0
click at [312, 252] on div "Registration / Ticket Type: Not specified Confirmation / Reference #: 90902810" at bounding box center [372, 247] width 356 height 15
click at [344, 254] on div "90902810" at bounding box center [372, 252] width 108 height 6
drag, startPoint x: 341, startPoint y: 251, endPoint x: 311, endPoint y: 253, distance: 30.4
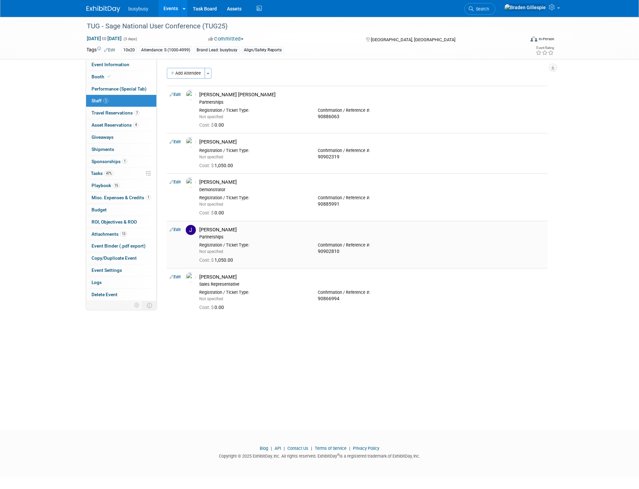
click at [311, 253] on div "Registration / Ticket Type: Not specified Confirmation / Reference #: 90902810" at bounding box center [372, 247] width 356 height 15
click at [345, 254] on div "90902810" at bounding box center [372, 252] width 108 height 6
drag, startPoint x: 340, startPoint y: 253, endPoint x: 317, endPoint y: 251, distance: 23.7
click at [317, 251] on div "Confirmation / Reference #: 90902810" at bounding box center [372, 247] width 119 height 15
copy div "90902810"
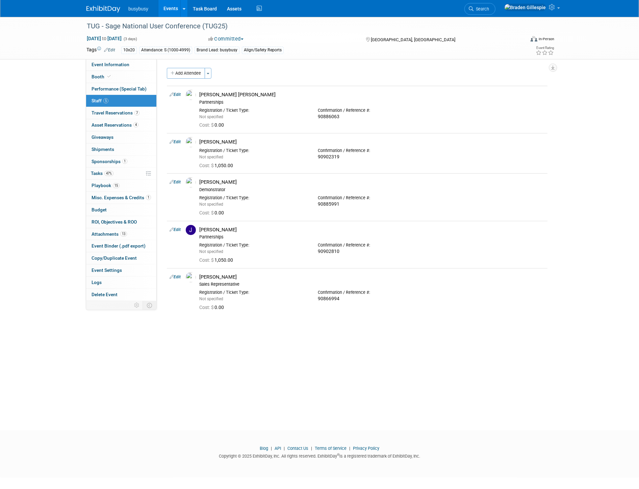
click at [108, 11] on img at bounding box center [103, 9] width 34 height 7
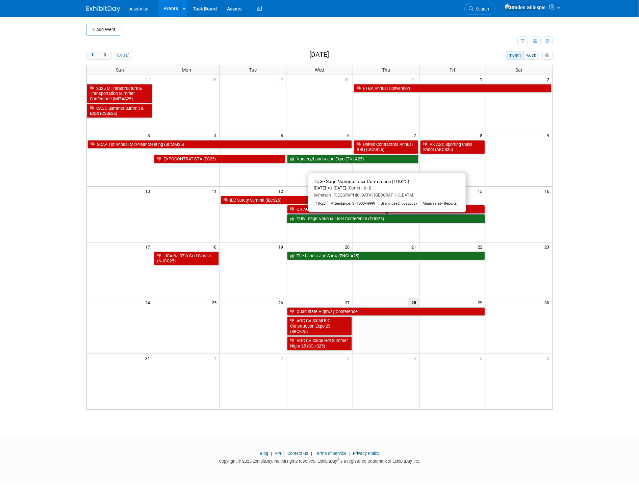
click at [340, 223] on link "TUG - Sage National User Conference (TUG25)" at bounding box center [386, 218] width 198 height 9
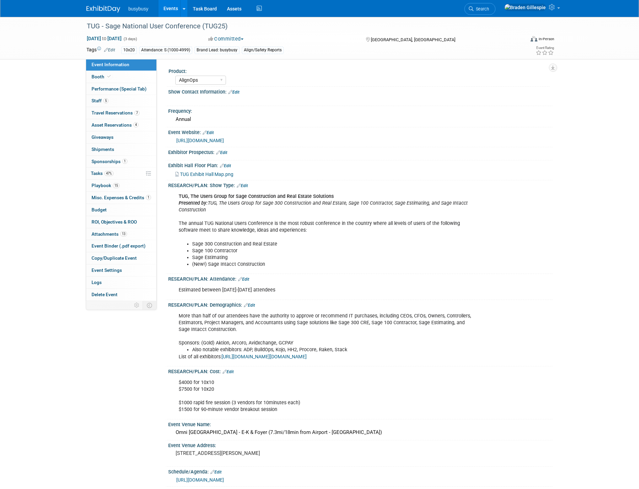
select select "AlignOps"
click at [130, 112] on span "Travel Reservations 7" at bounding box center [116, 112] width 48 height 5
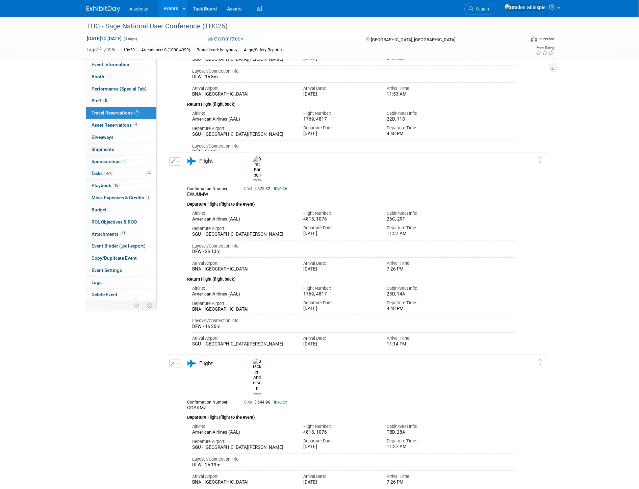
scroll to position [563, 0]
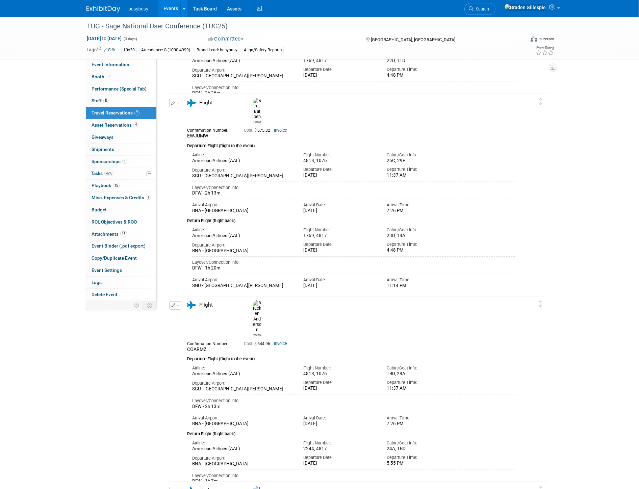
click at [277, 128] on link "Invoice" at bounding box center [280, 130] width 13 height 5
click at [284, 341] on link "Invoice" at bounding box center [280, 343] width 13 height 5
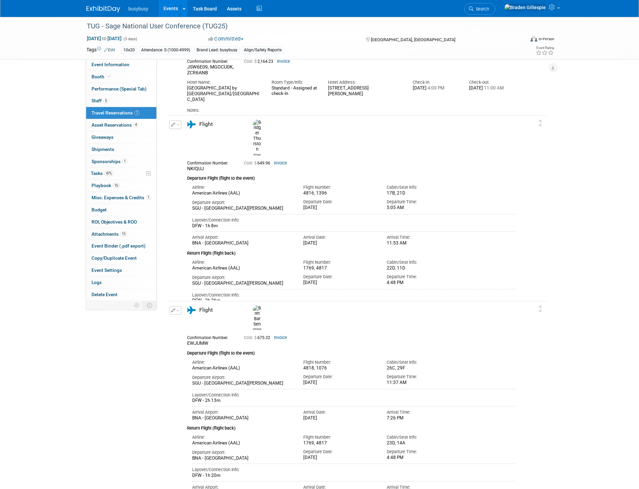
scroll to position [338, 0]
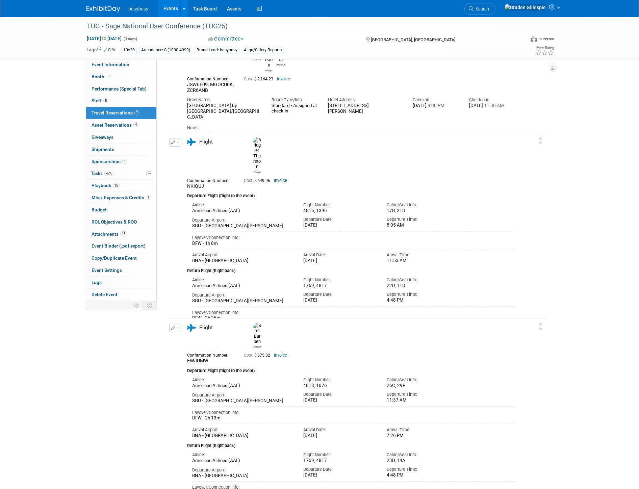
click at [282, 178] on link "Invoice" at bounding box center [280, 180] width 13 height 5
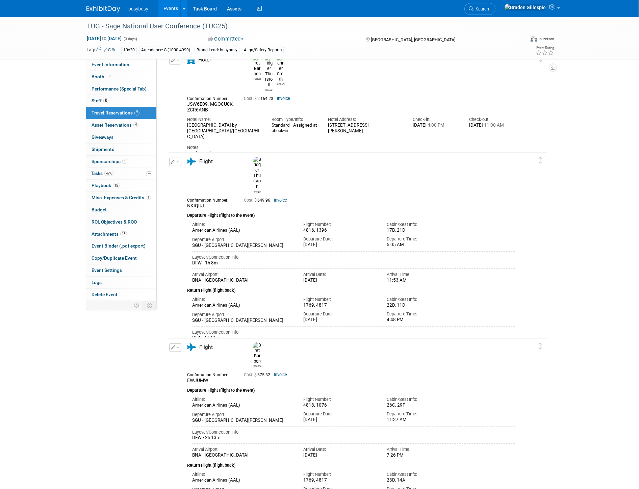
scroll to position [300, 0]
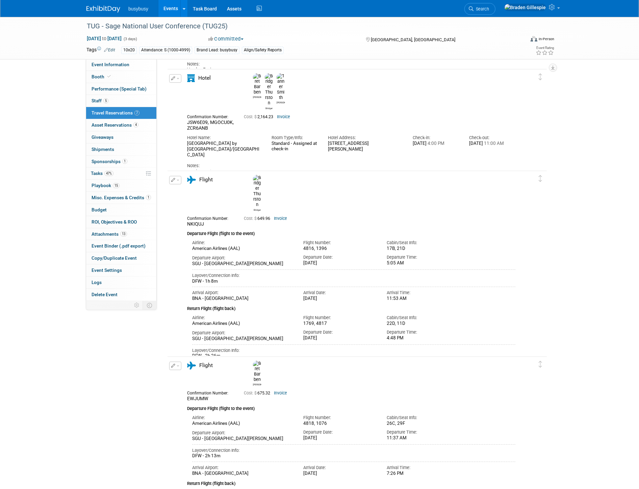
click at [105, 7] on img at bounding box center [103, 9] width 34 height 7
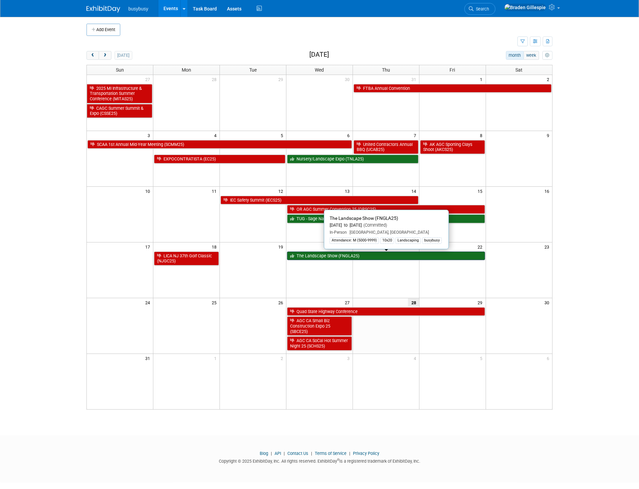
click at [462, 255] on link "The Landscape Show (FNGLA25)" at bounding box center [386, 256] width 198 height 9
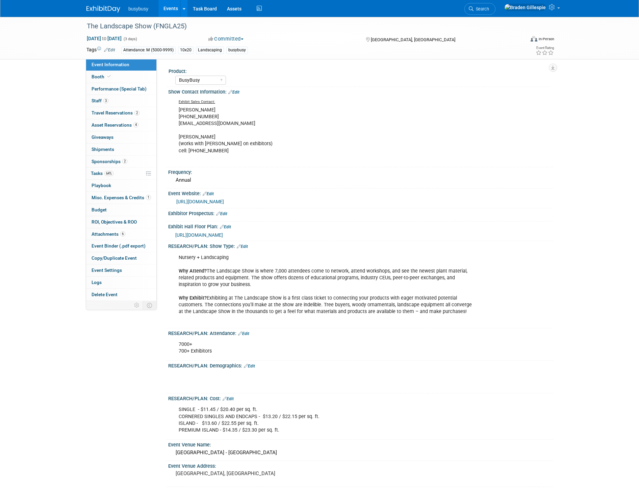
select select "BusyBusy"
click at [139, 126] on link "4 Asset Reservations 4" at bounding box center [121, 125] width 70 height 12
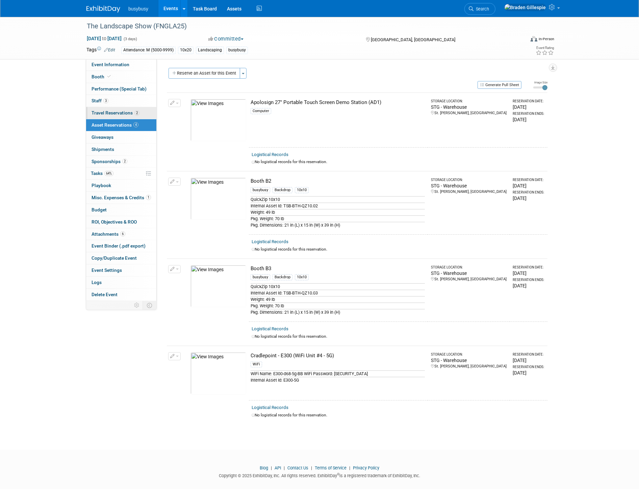
click at [140, 116] on link "2 Travel Reservations 2" at bounding box center [121, 113] width 70 height 12
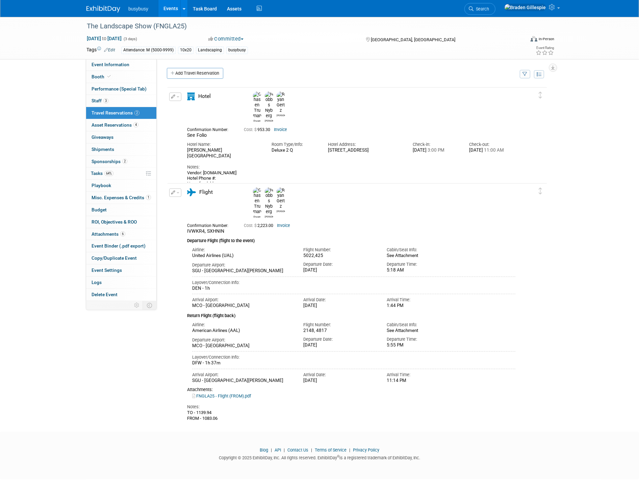
click at [111, 11] on img at bounding box center [103, 9] width 34 height 7
